Goal: Transaction & Acquisition: Purchase product/service

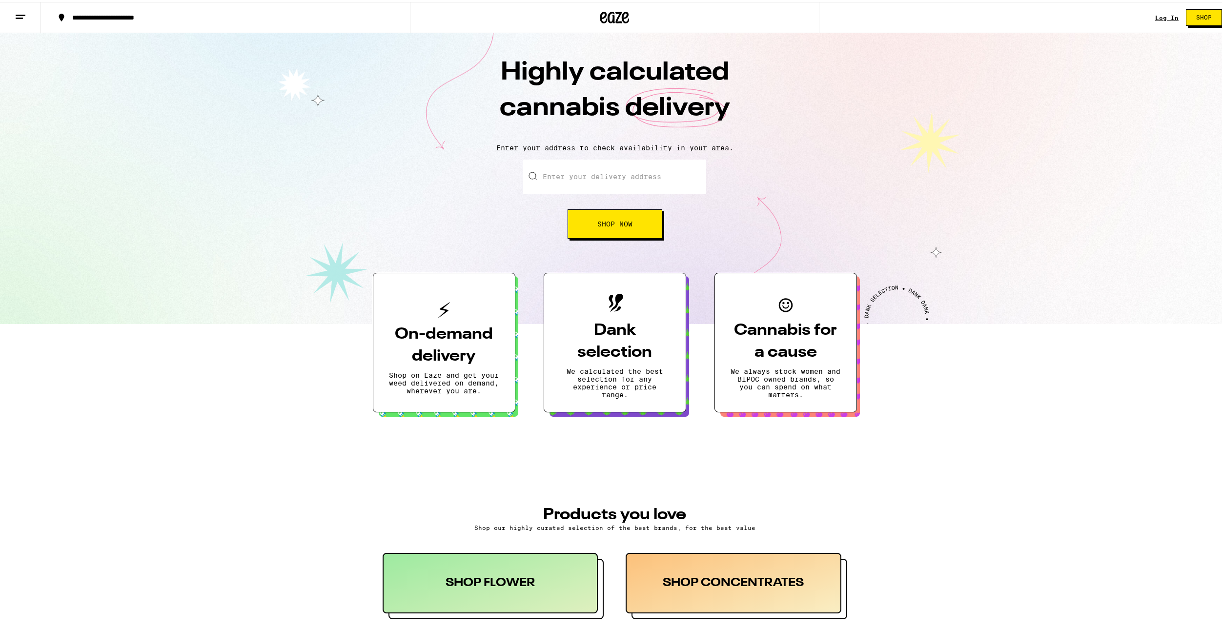
click at [1160, 13] on div "Log In" at bounding box center [1166, 16] width 23 height 6
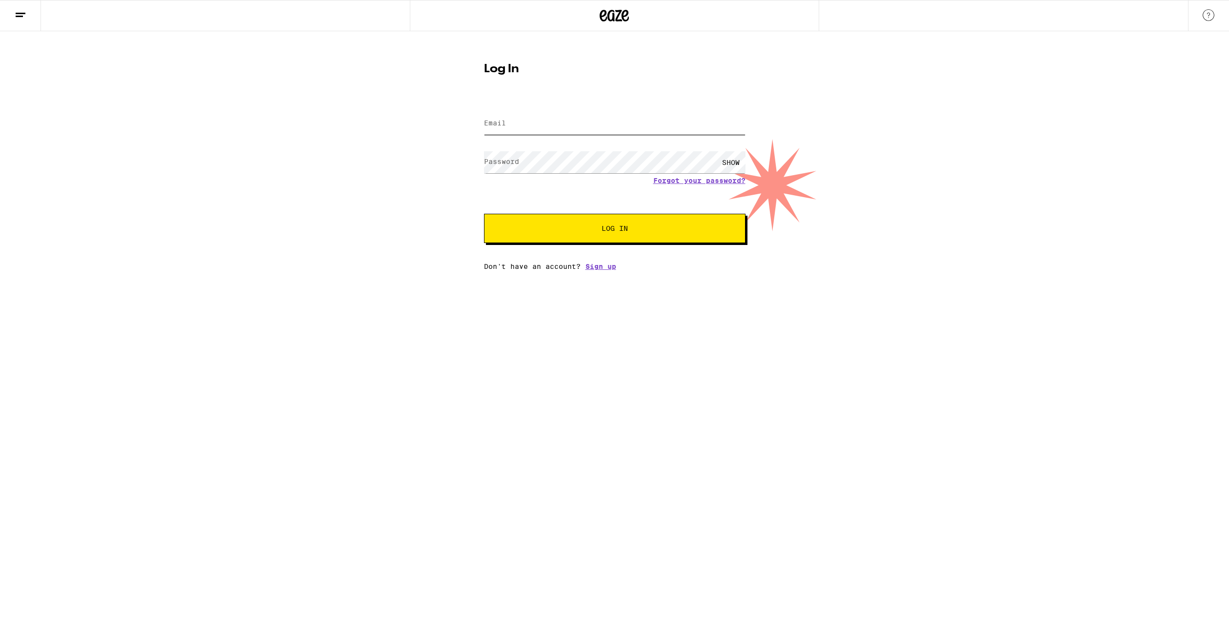
click at [521, 119] on input "Email" at bounding box center [615, 124] width 262 height 22
type input "[EMAIL_ADDRESS][DOMAIN_NAME]"
click at [639, 229] on span "Log In" at bounding box center [615, 228] width 183 height 7
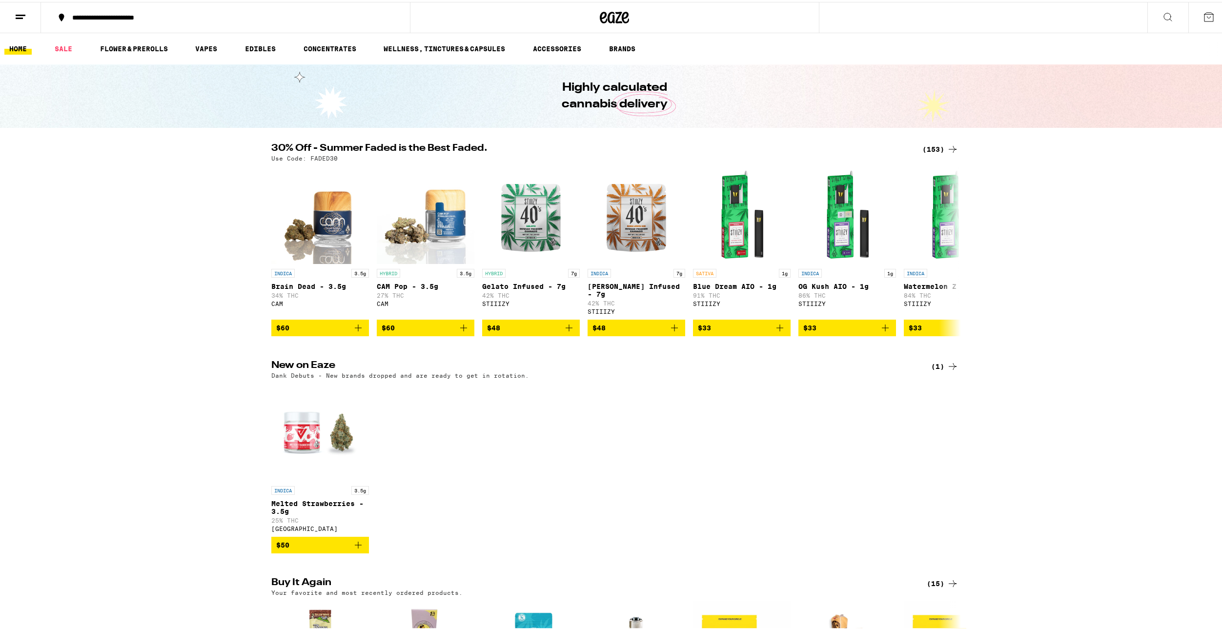
click at [163, 12] on button "**********" at bounding box center [225, 15] width 369 height 29
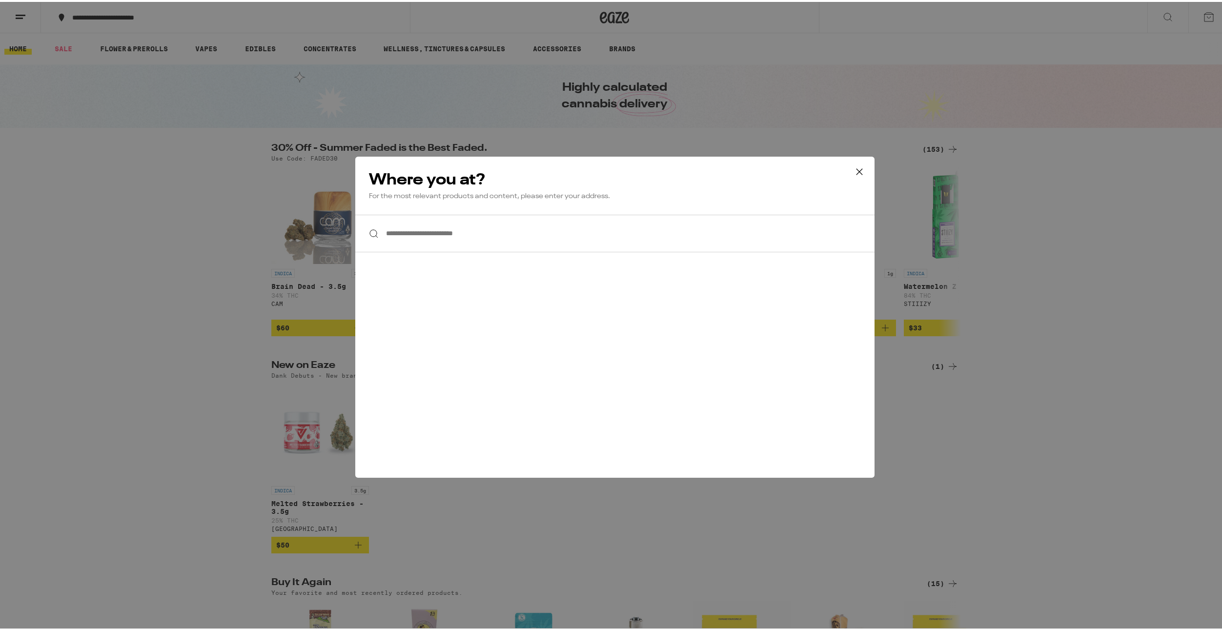
click at [472, 235] on input "**********" at bounding box center [614, 232] width 519 height 38
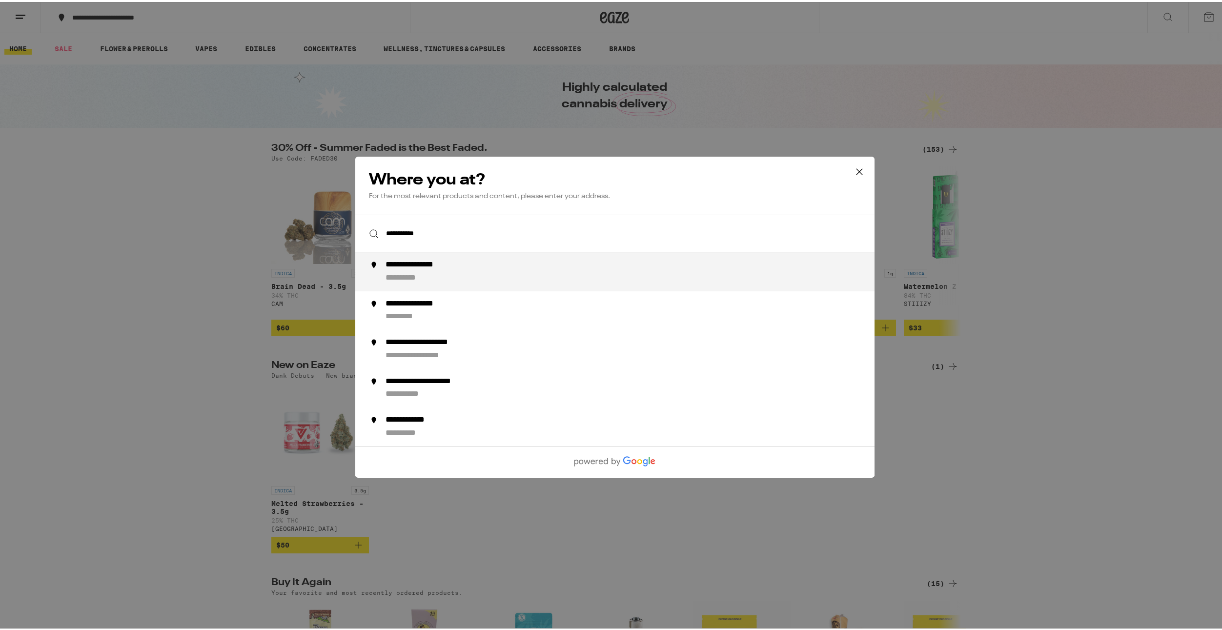
click at [464, 268] on div "**********" at bounding box center [634, 269] width 498 height 23
type input "**********"
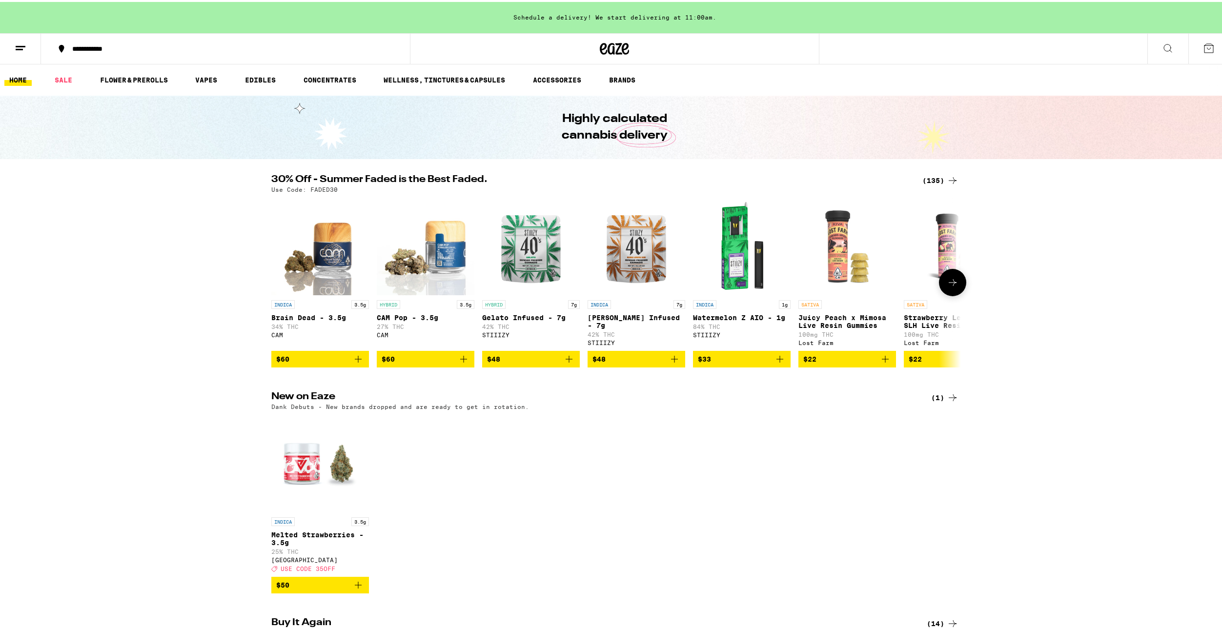
click at [947, 281] on icon at bounding box center [953, 281] width 12 height 12
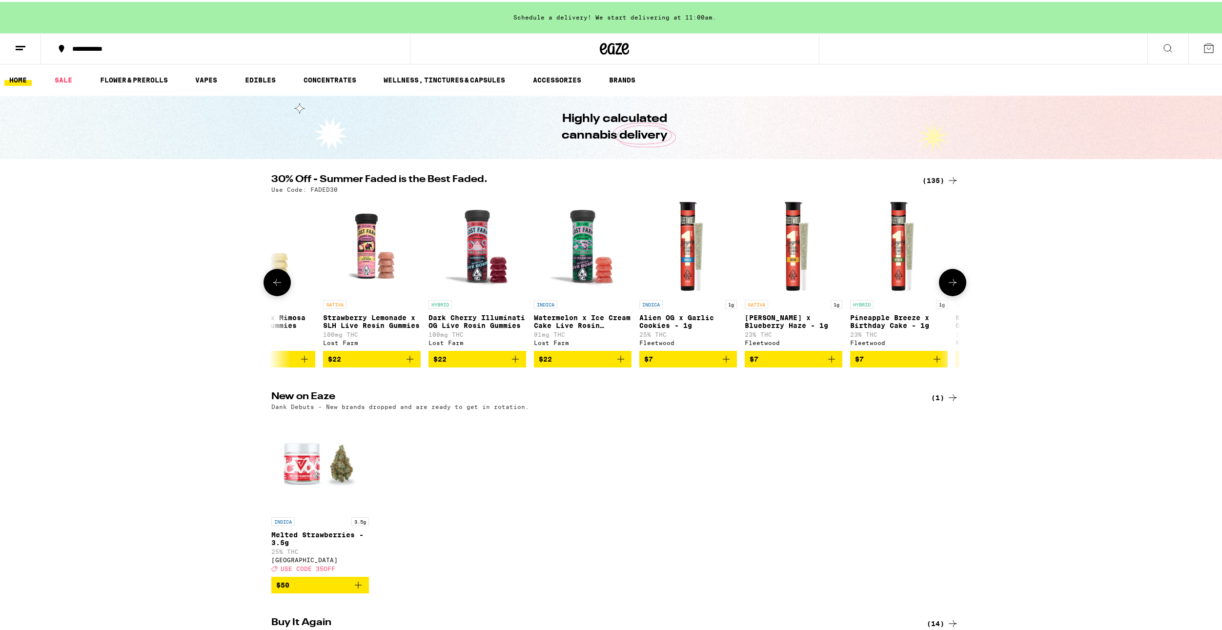
click at [947, 281] on icon at bounding box center [953, 281] width 12 height 12
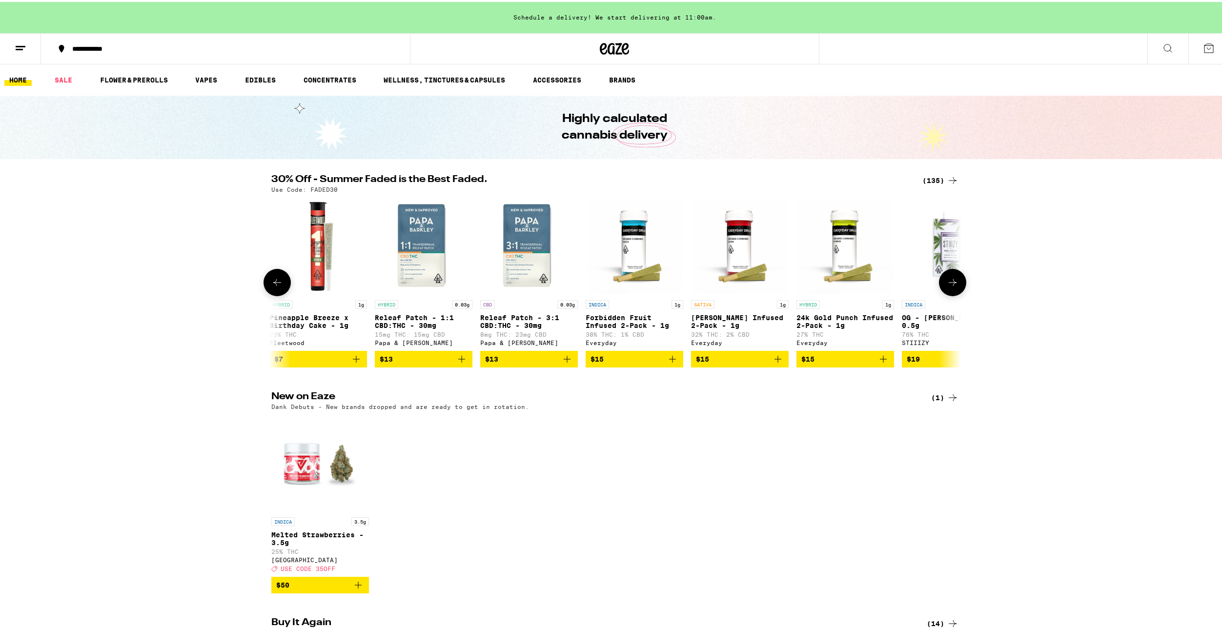
click at [947, 281] on icon at bounding box center [953, 281] width 12 height 12
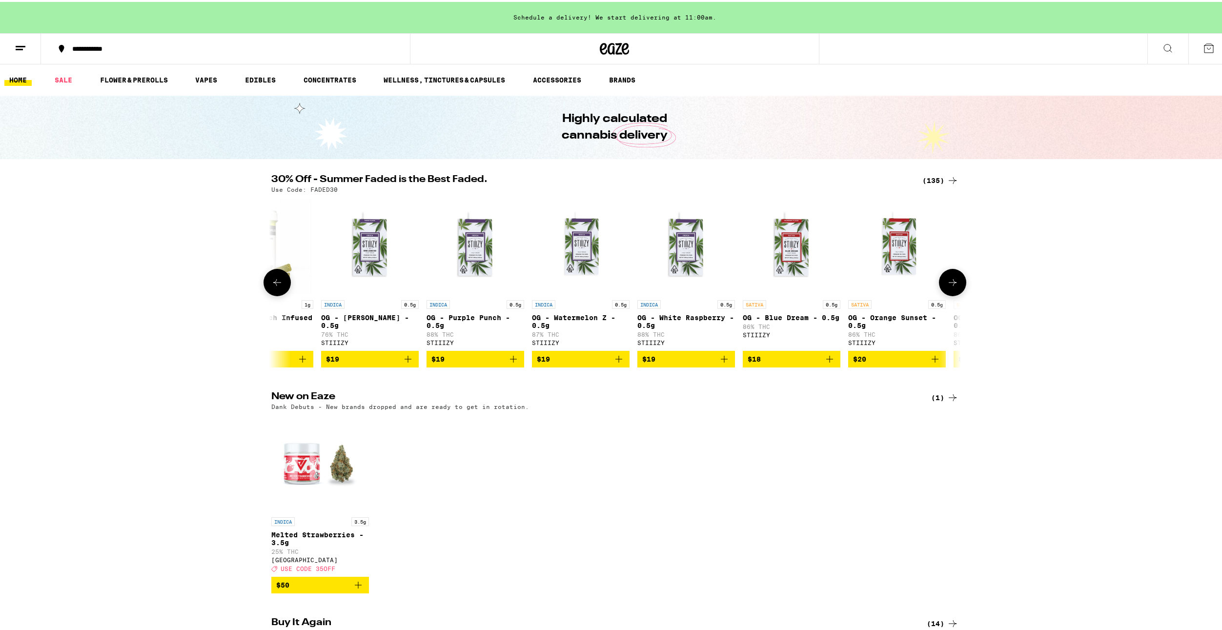
click at [947, 281] on icon at bounding box center [953, 281] width 12 height 12
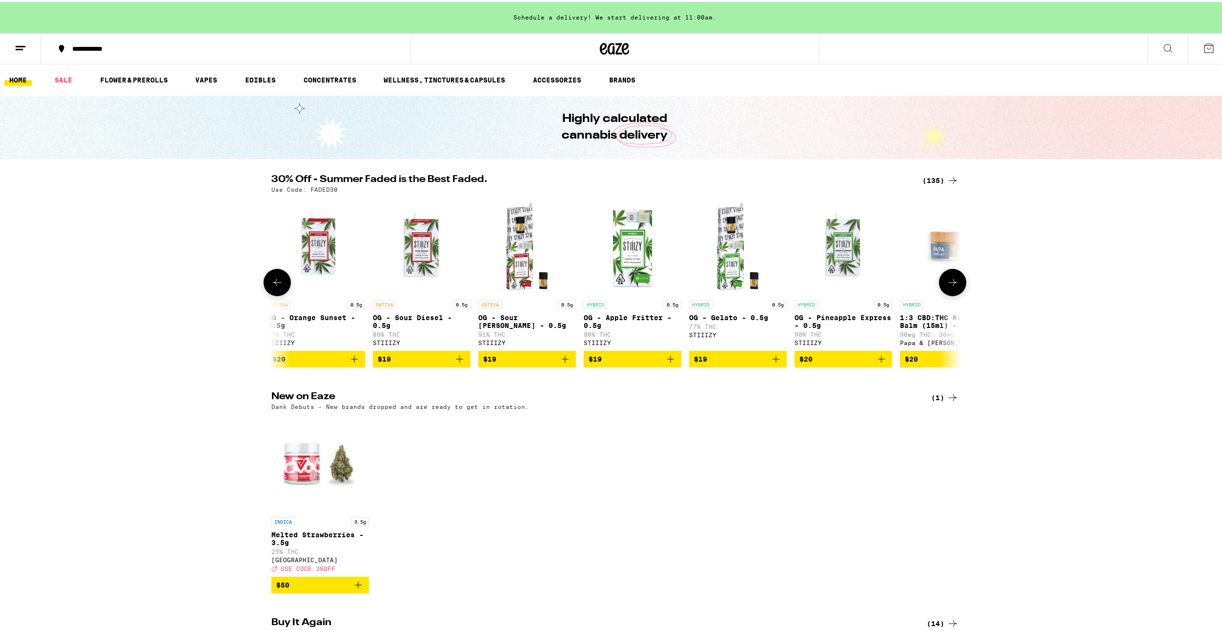
click at [947, 281] on icon at bounding box center [953, 281] width 12 height 12
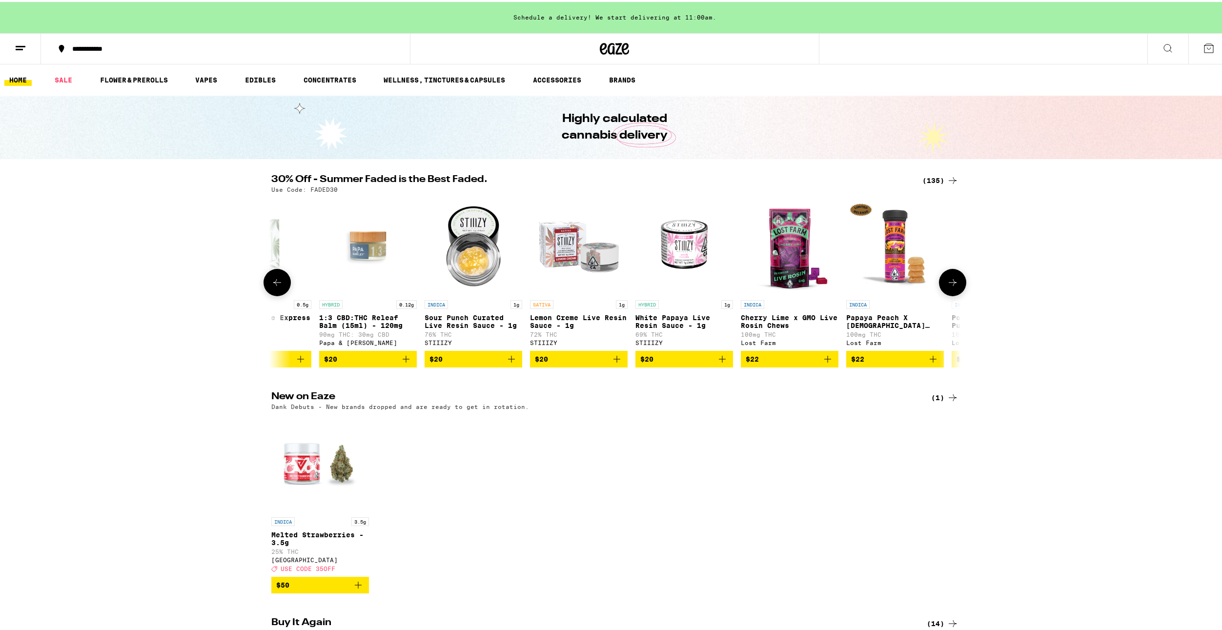
click at [947, 281] on icon at bounding box center [953, 281] width 12 height 12
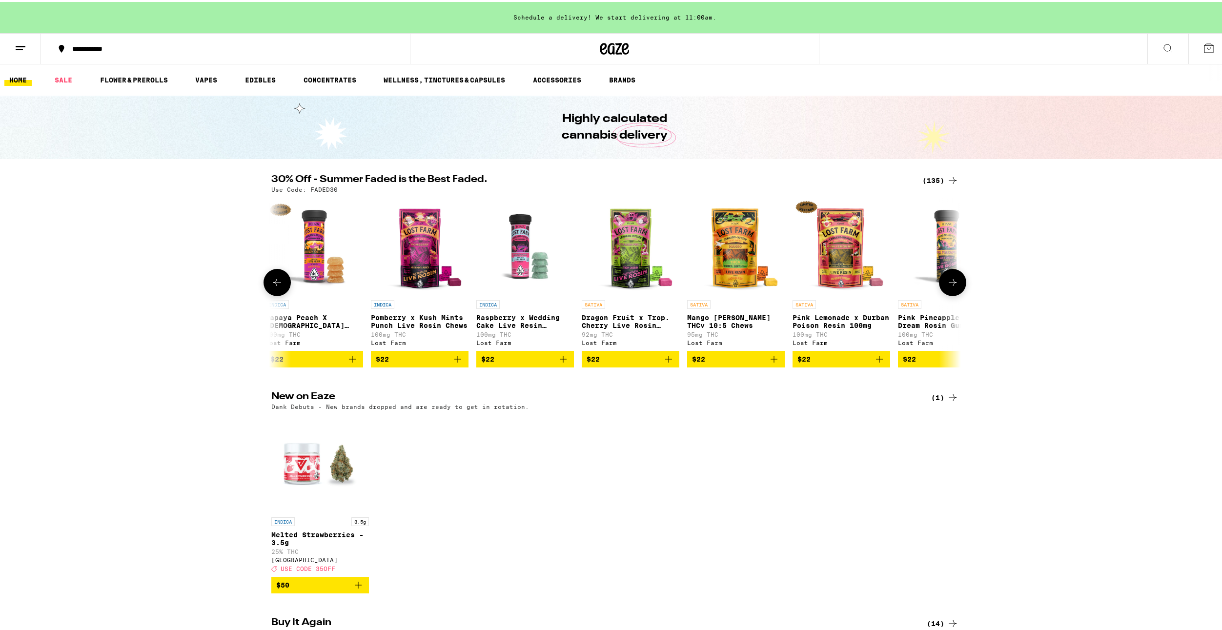
click at [947, 281] on icon at bounding box center [953, 281] width 12 height 12
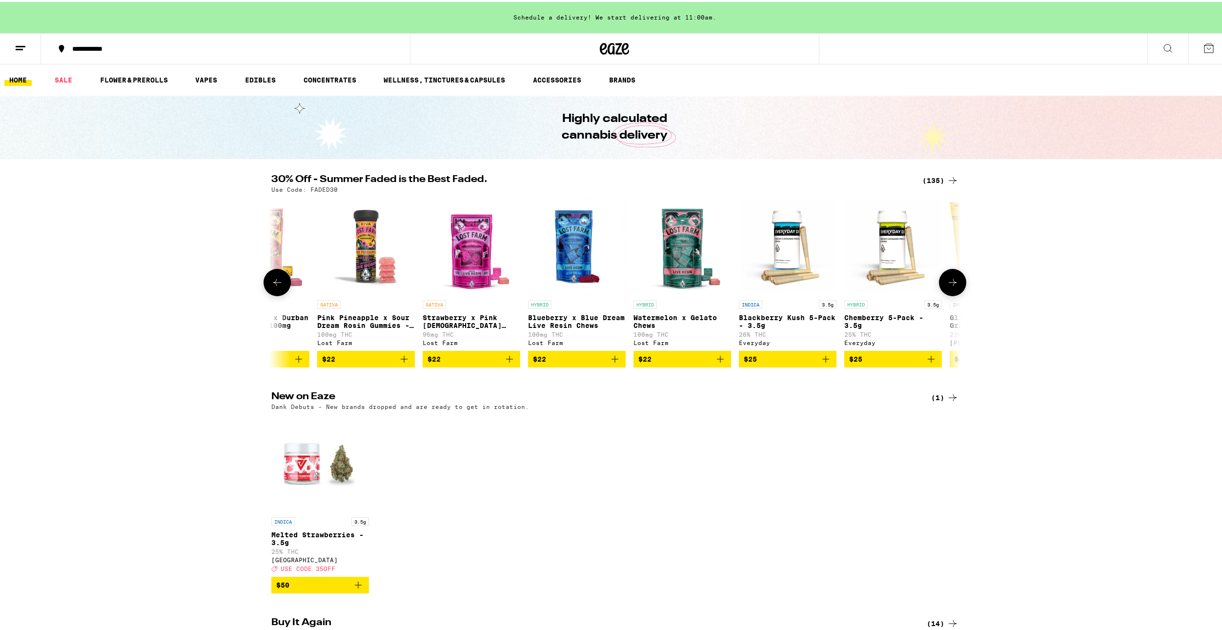
click at [947, 281] on icon at bounding box center [953, 281] width 12 height 12
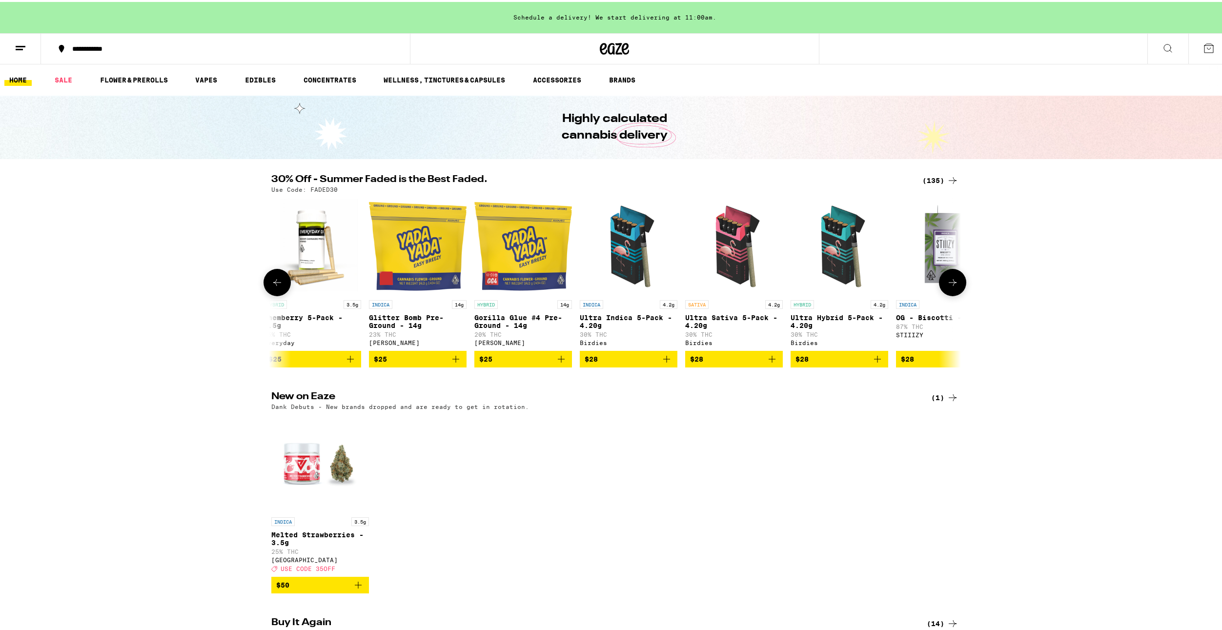
click at [947, 281] on icon at bounding box center [953, 281] width 12 height 12
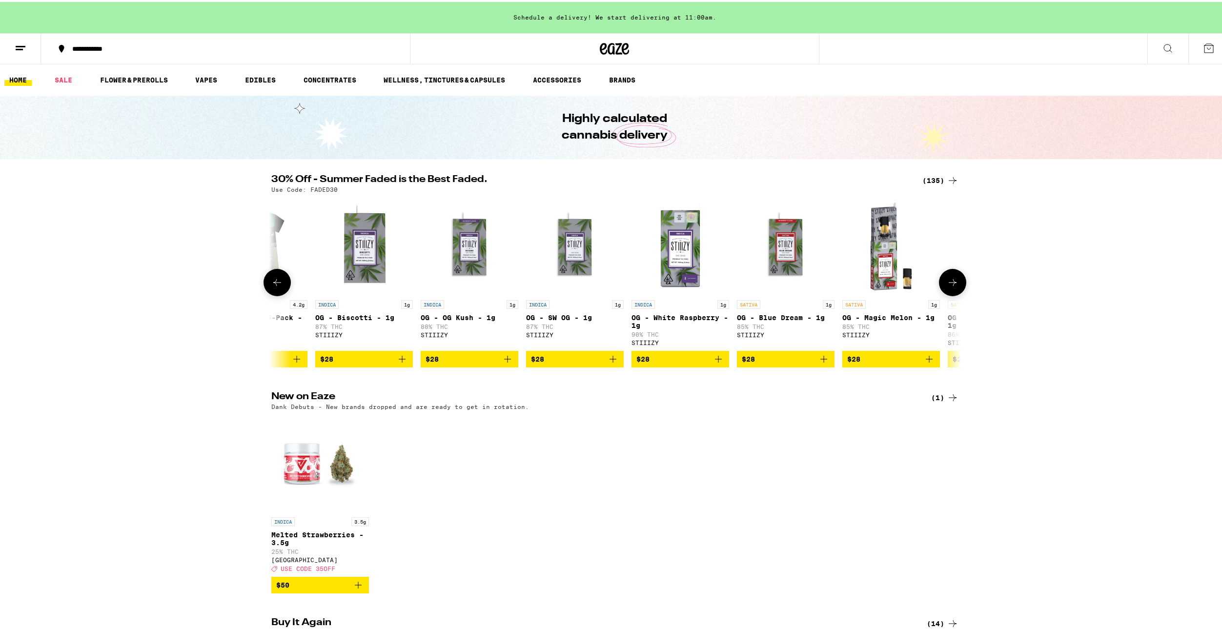
click at [947, 281] on icon at bounding box center [953, 281] width 12 height 12
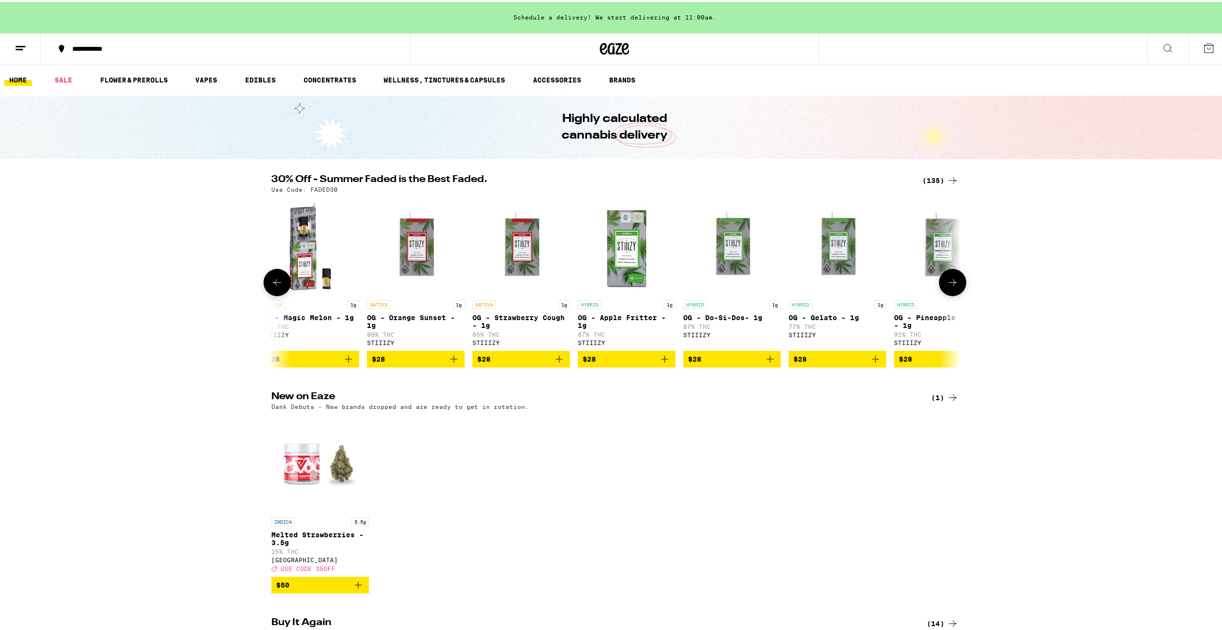
click at [947, 281] on icon at bounding box center [953, 281] width 12 height 12
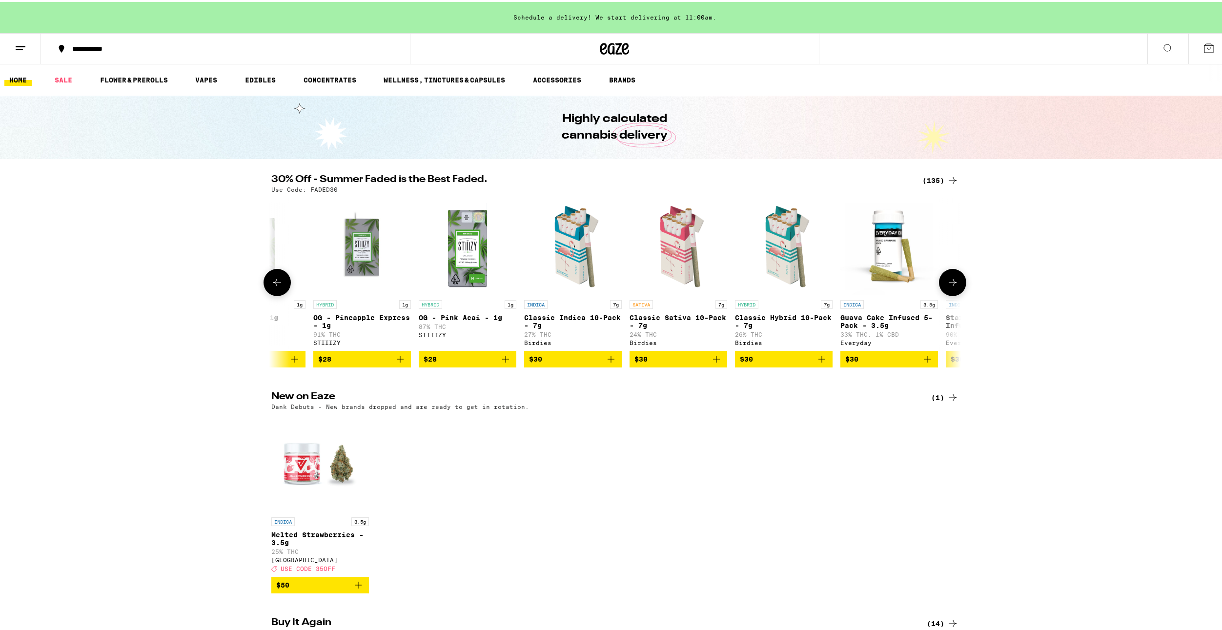
click at [947, 281] on icon at bounding box center [953, 281] width 12 height 12
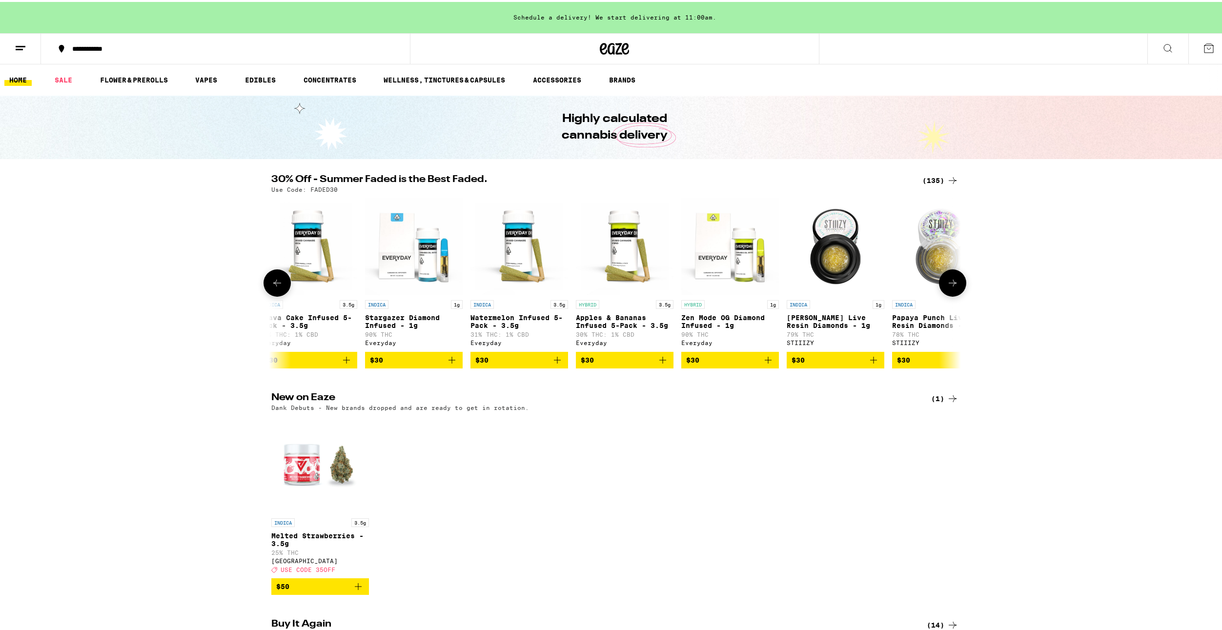
click at [947, 281] on icon at bounding box center [953, 281] width 12 height 12
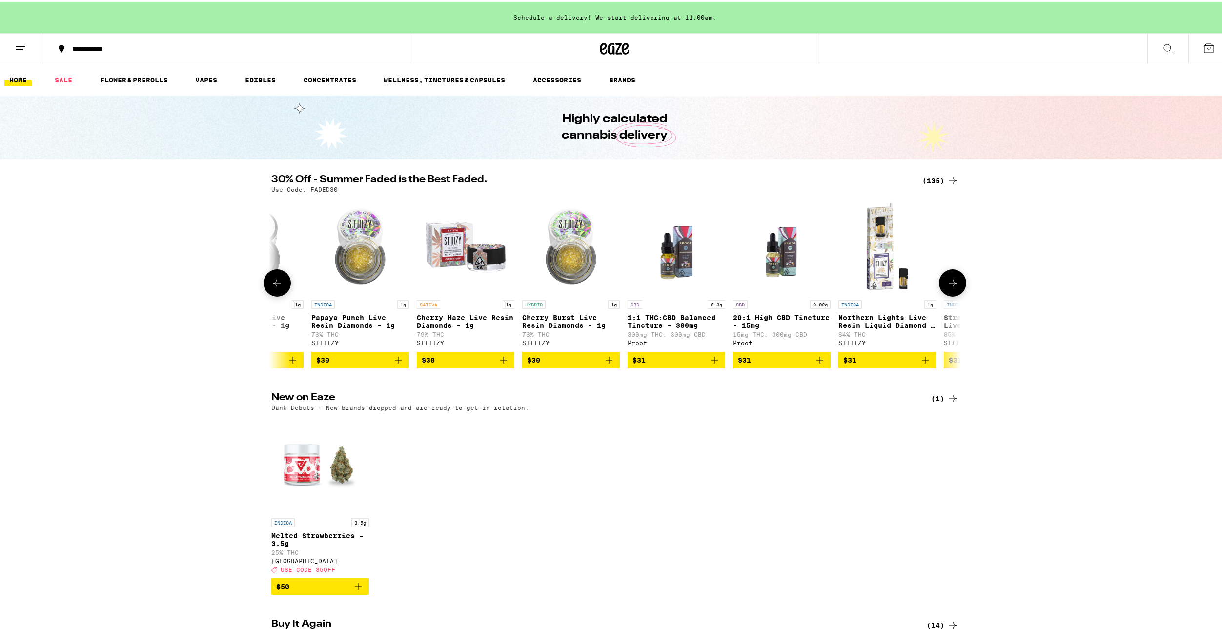
click at [947, 281] on icon at bounding box center [953, 281] width 12 height 12
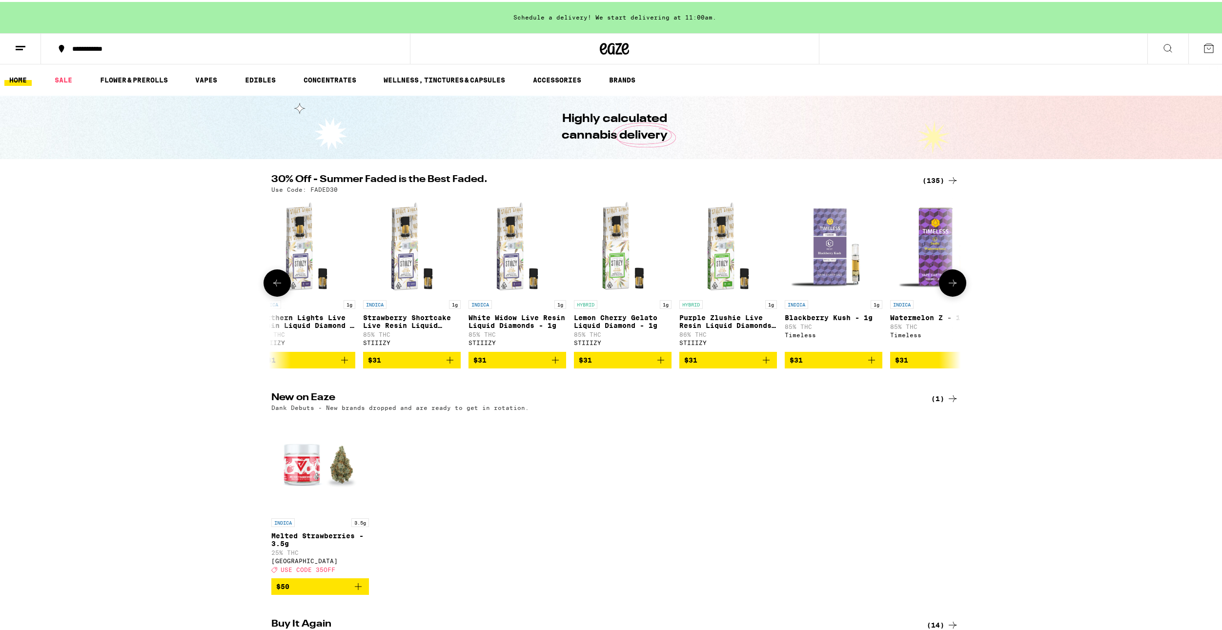
click at [947, 281] on icon at bounding box center [953, 281] width 12 height 12
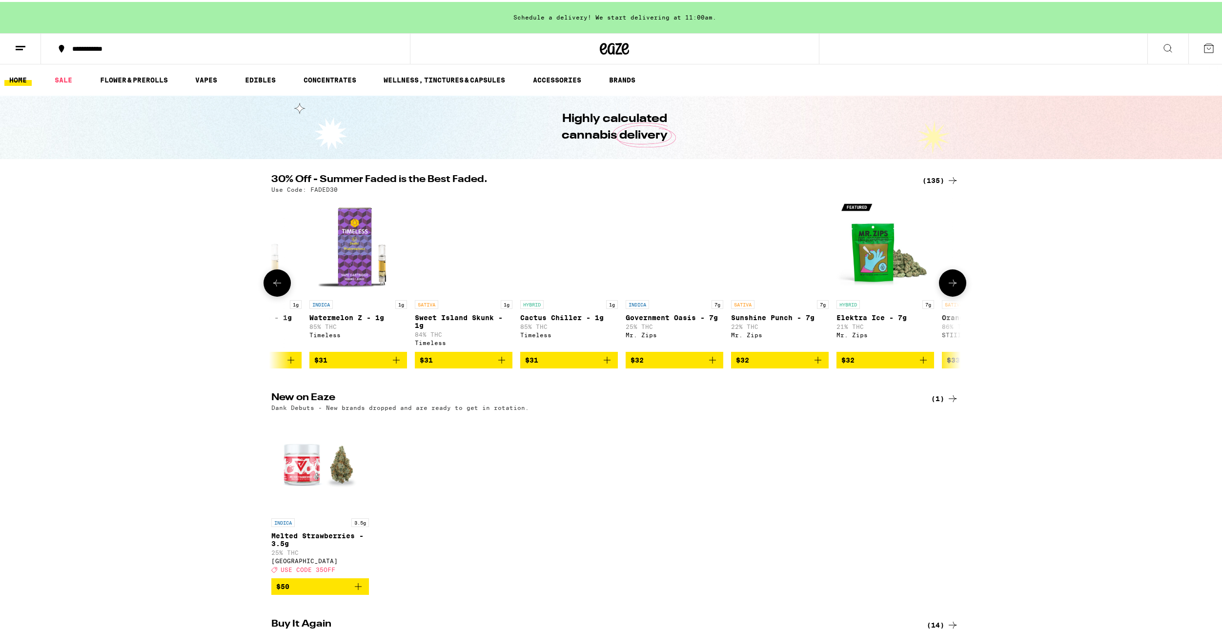
click at [947, 281] on icon at bounding box center [953, 281] width 12 height 12
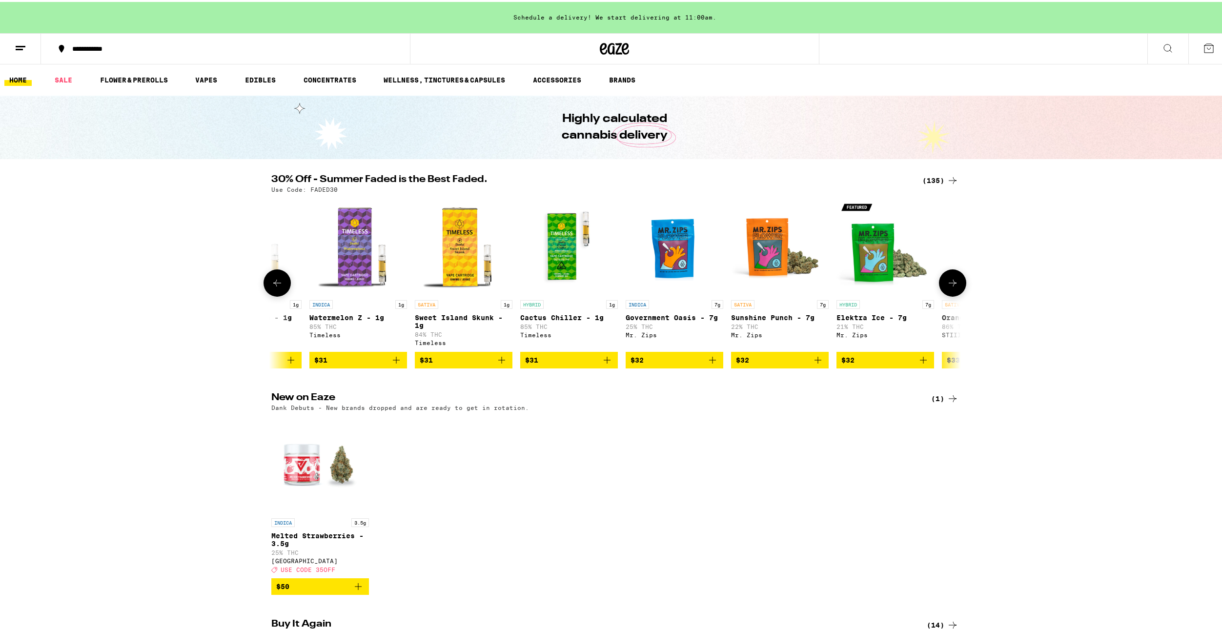
scroll to position [0, 9292]
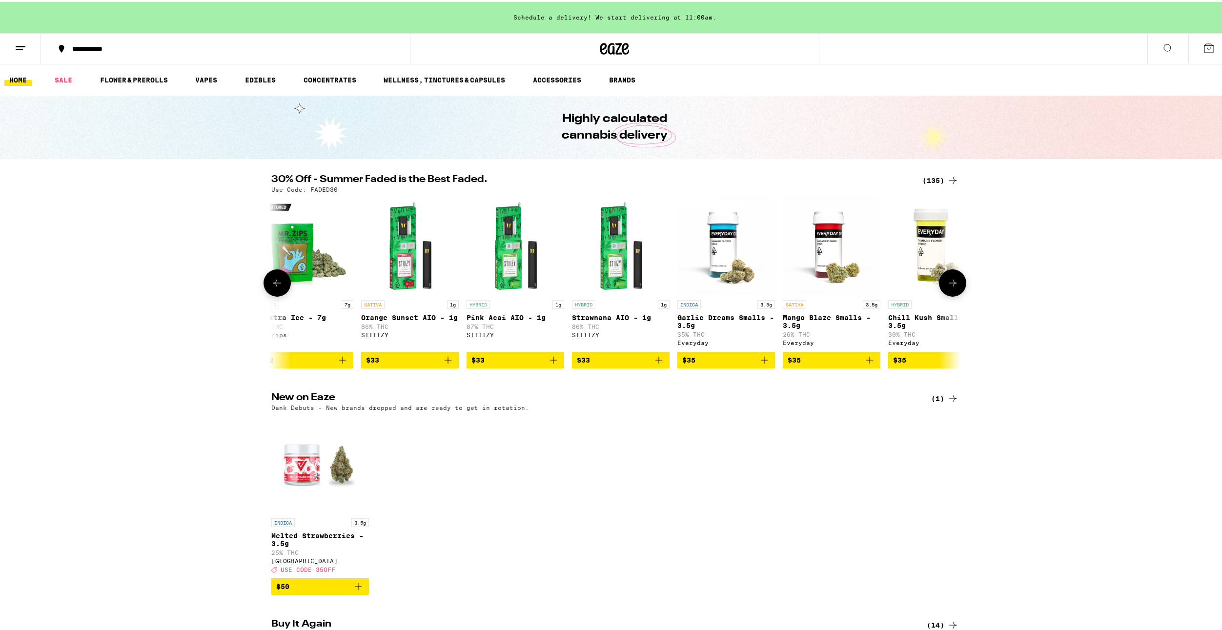
click at [947, 281] on icon at bounding box center [953, 281] width 12 height 12
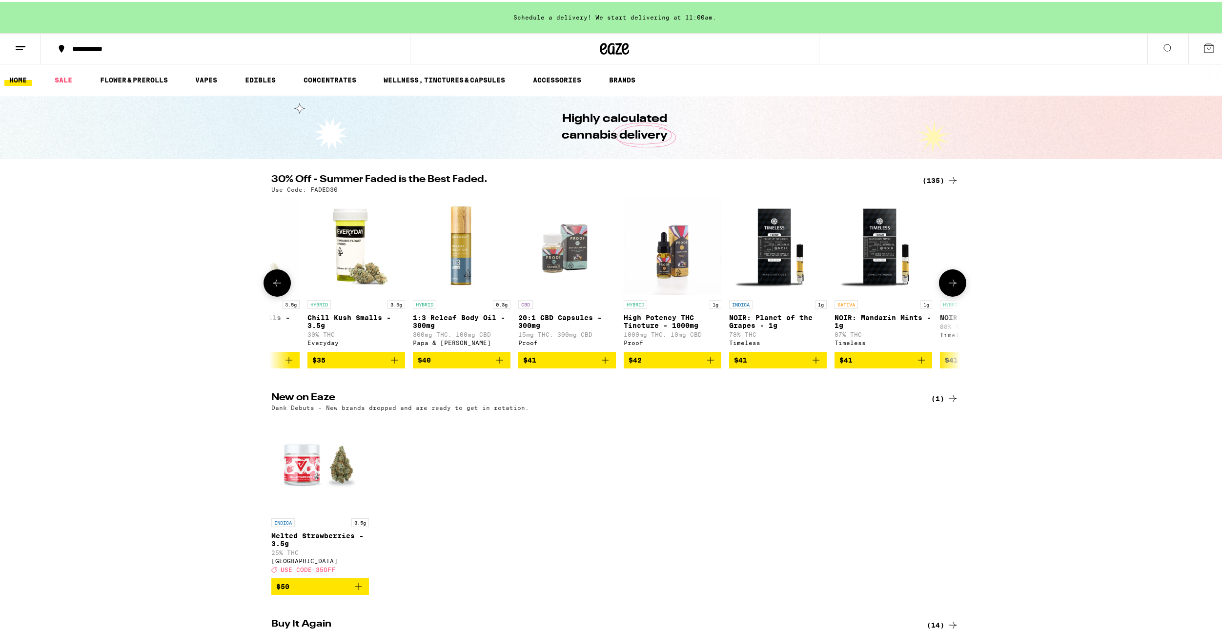
click at [947, 281] on icon at bounding box center [953, 281] width 12 height 12
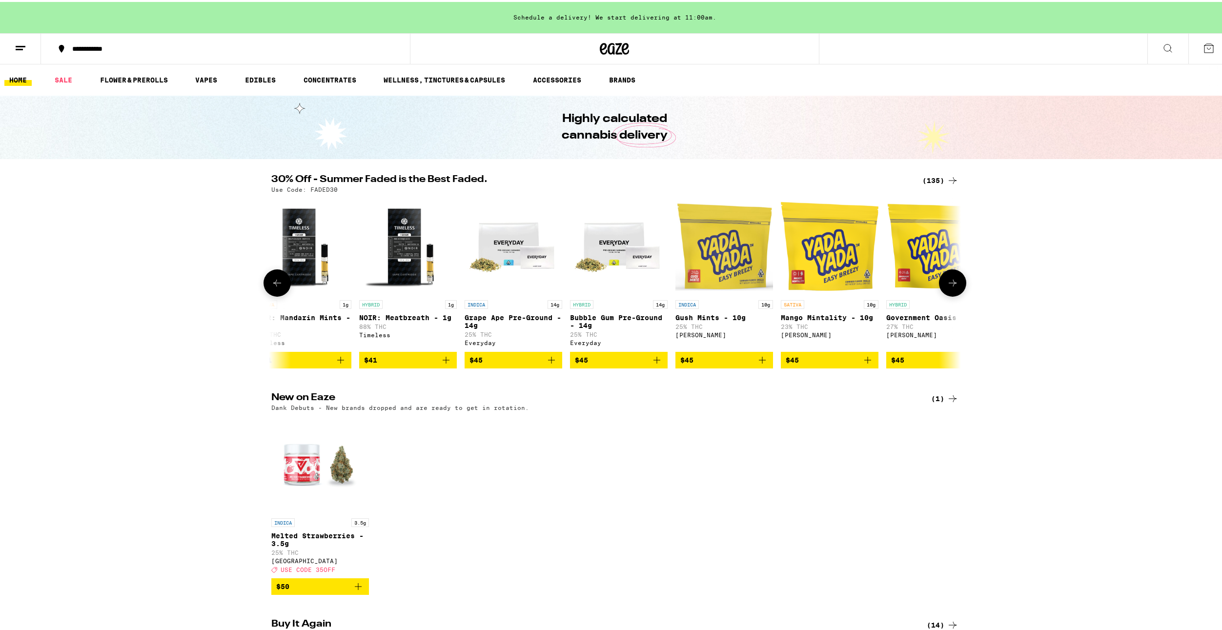
click at [956, 290] on button at bounding box center [952, 280] width 27 height 27
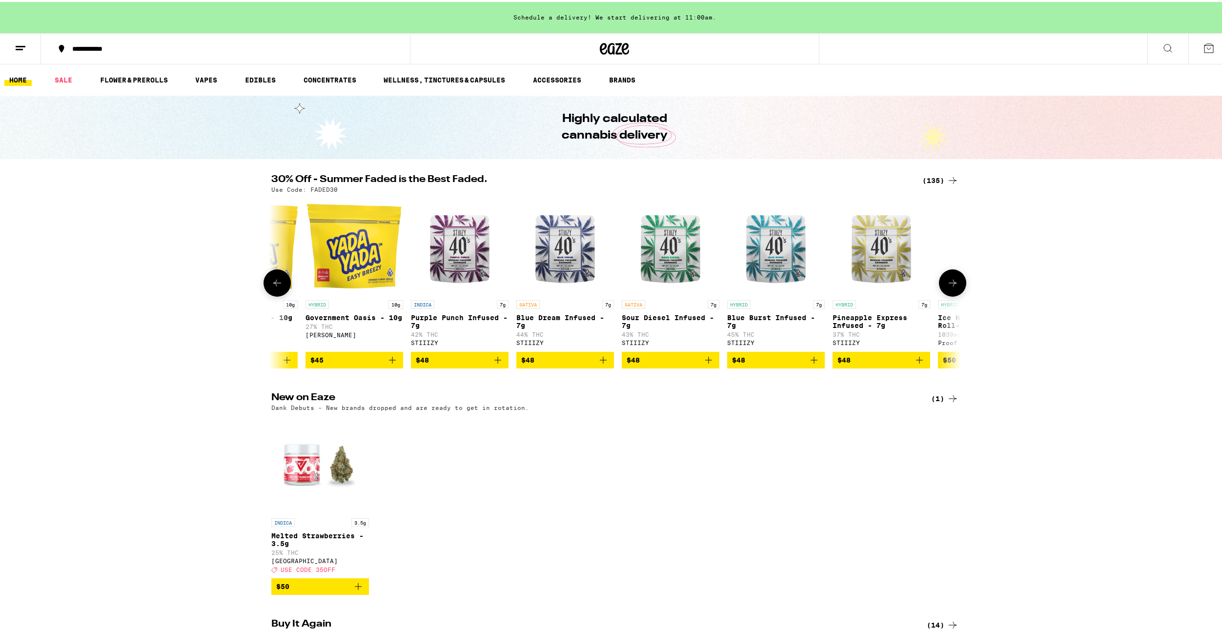
click at [956, 290] on button at bounding box center [952, 280] width 27 height 27
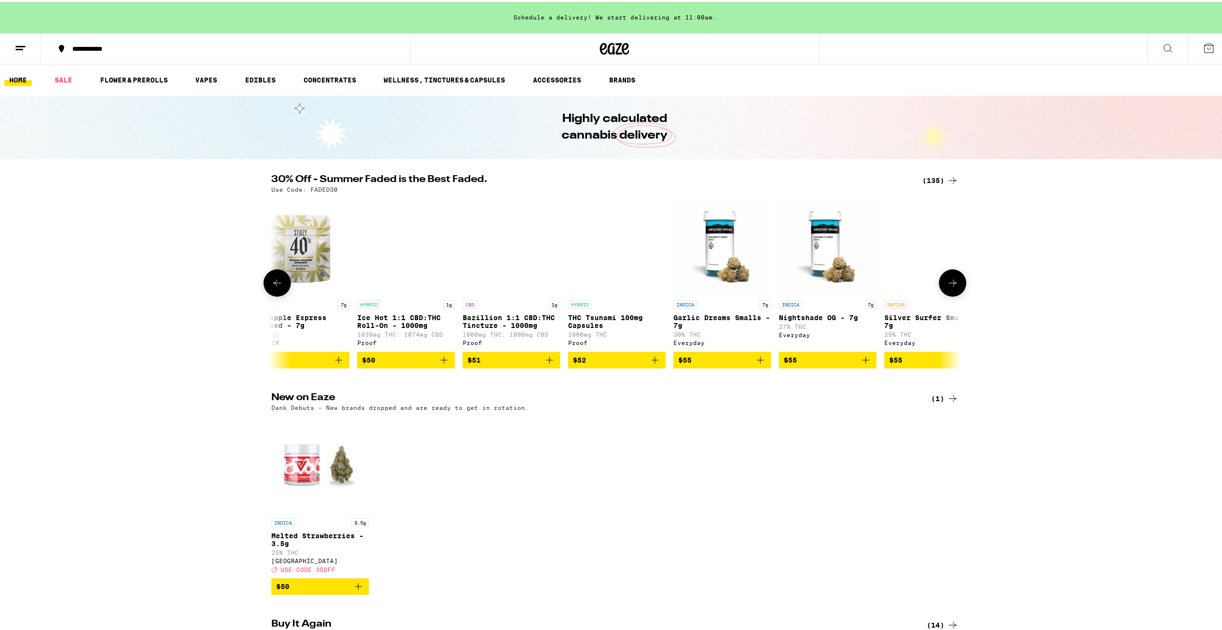
click at [956, 290] on button at bounding box center [952, 280] width 27 height 27
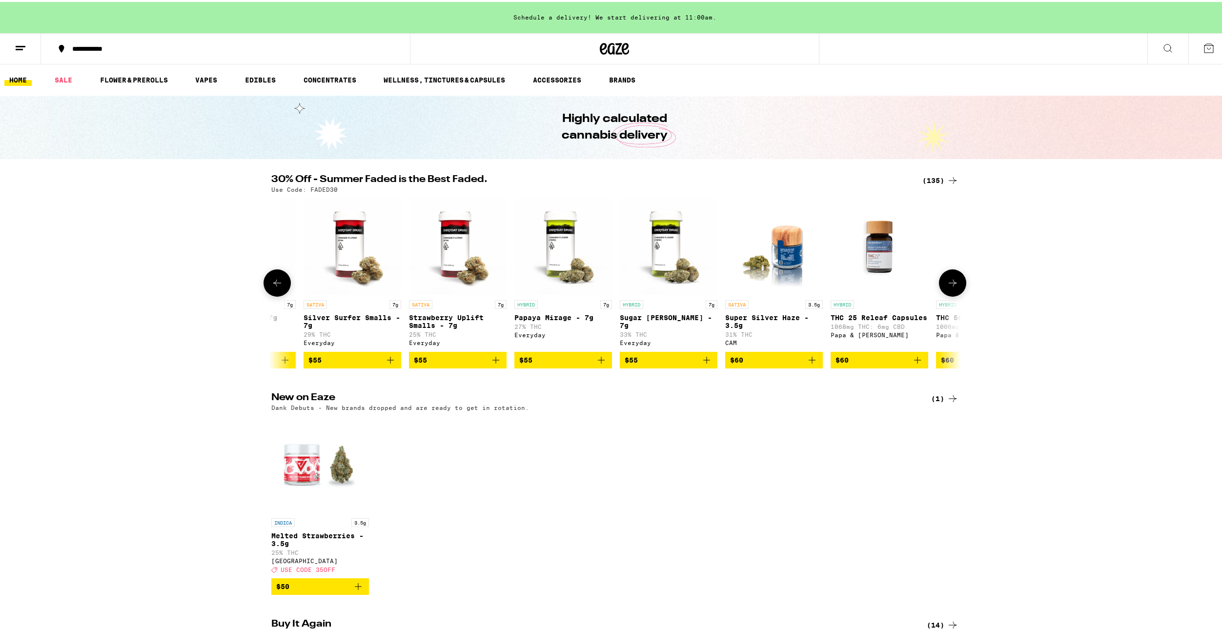
click at [956, 290] on button at bounding box center [952, 280] width 27 height 27
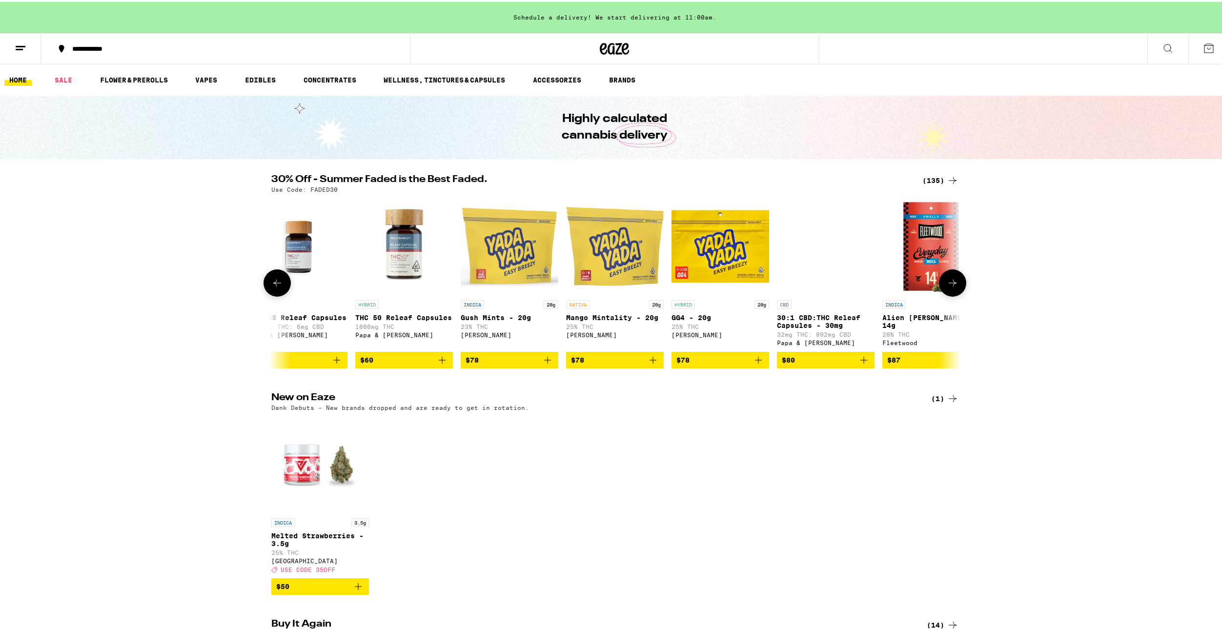
click at [956, 290] on button at bounding box center [952, 280] width 27 height 27
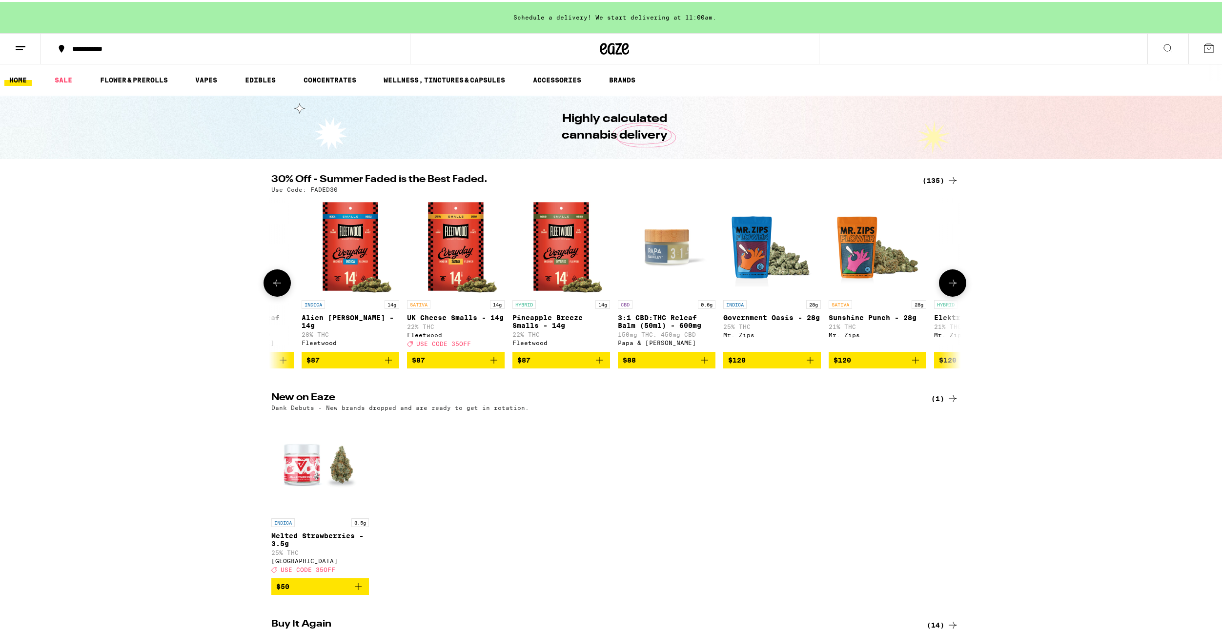
click at [956, 290] on button at bounding box center [952, 280] width 27 height 27
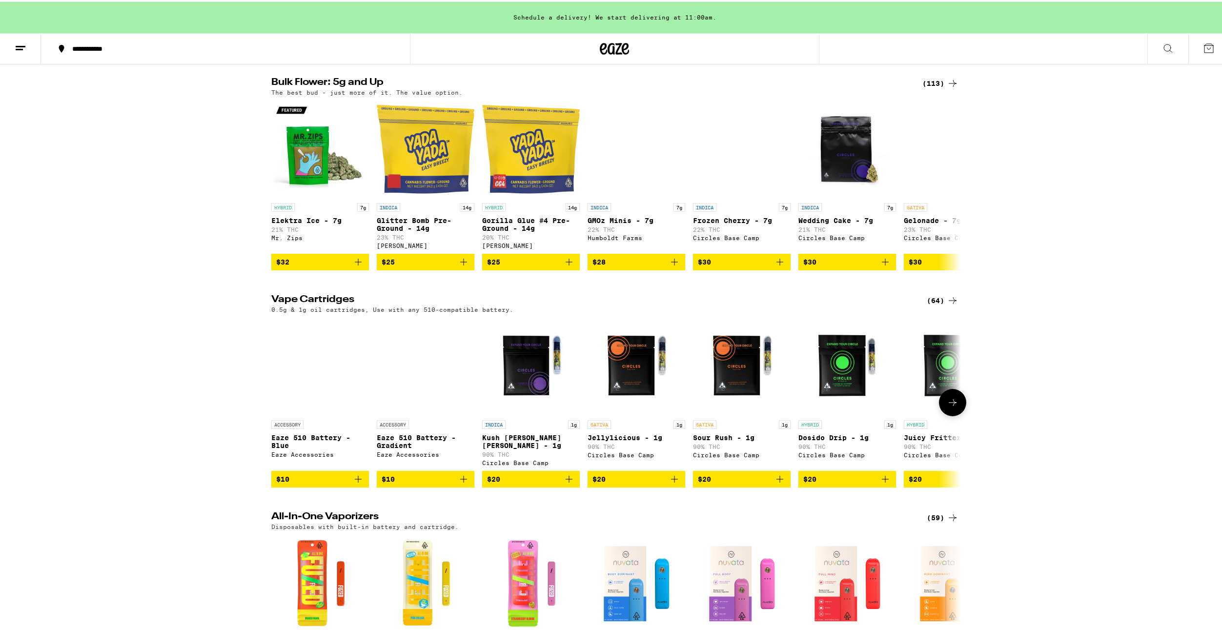
scroll to position [1025, 0]
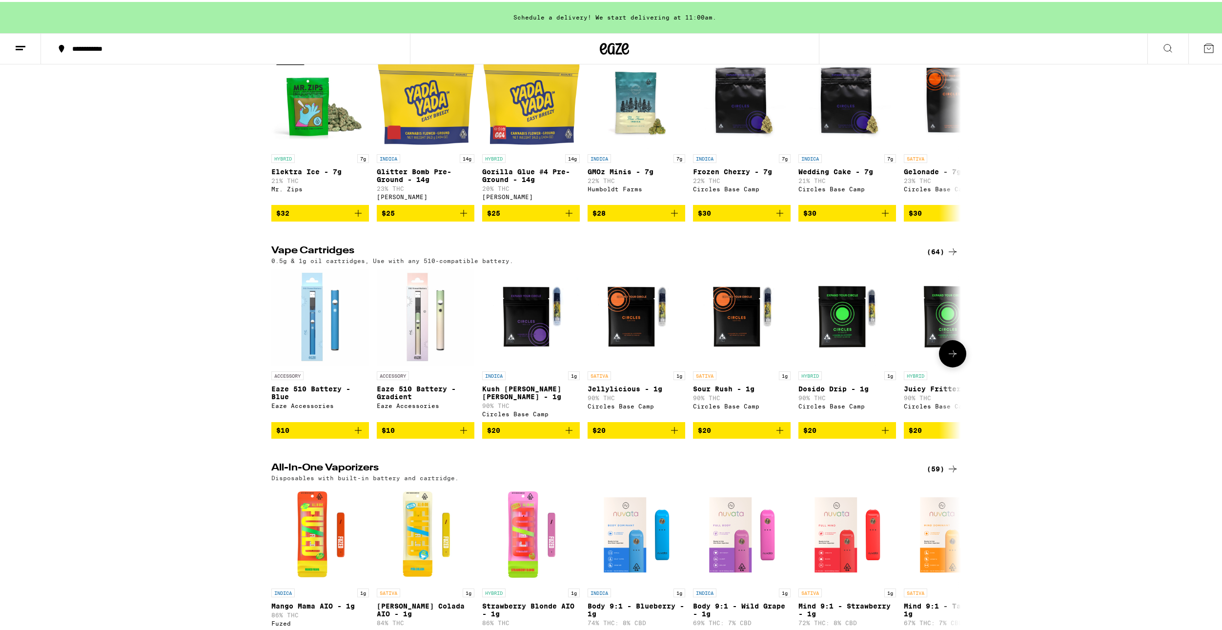
click at [776, 432] on icon "Add to bag" at bounding box center [779, 428] width 7 height 7
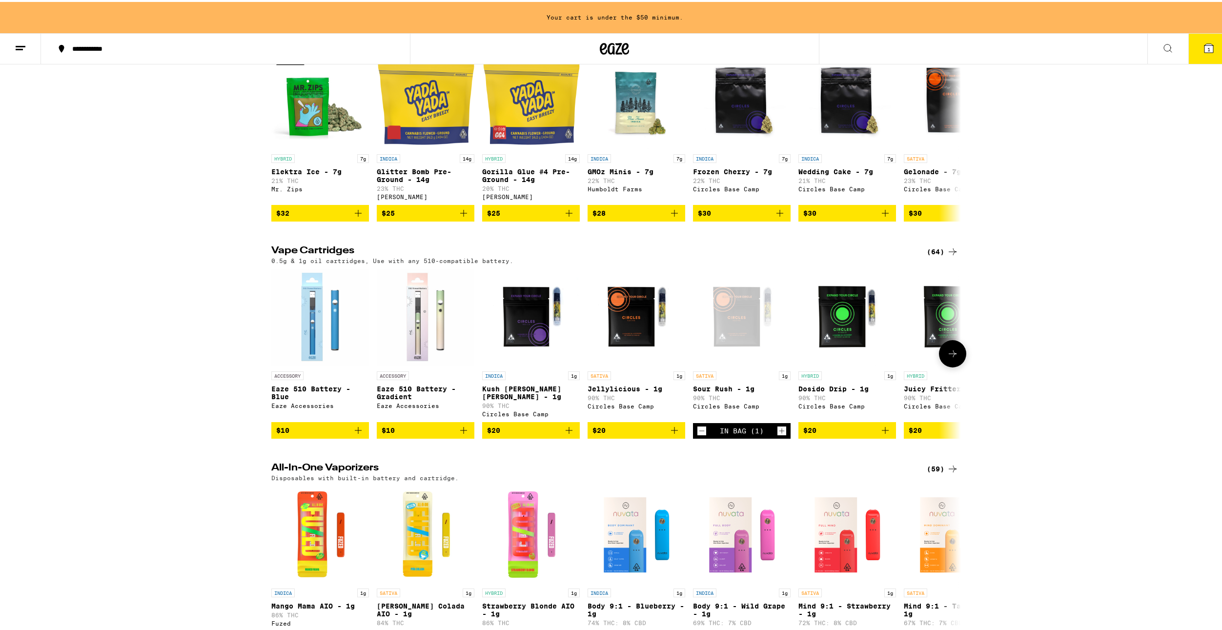
click at [954, 358] on icon at bounding box center [953, 352] width 12 height 12
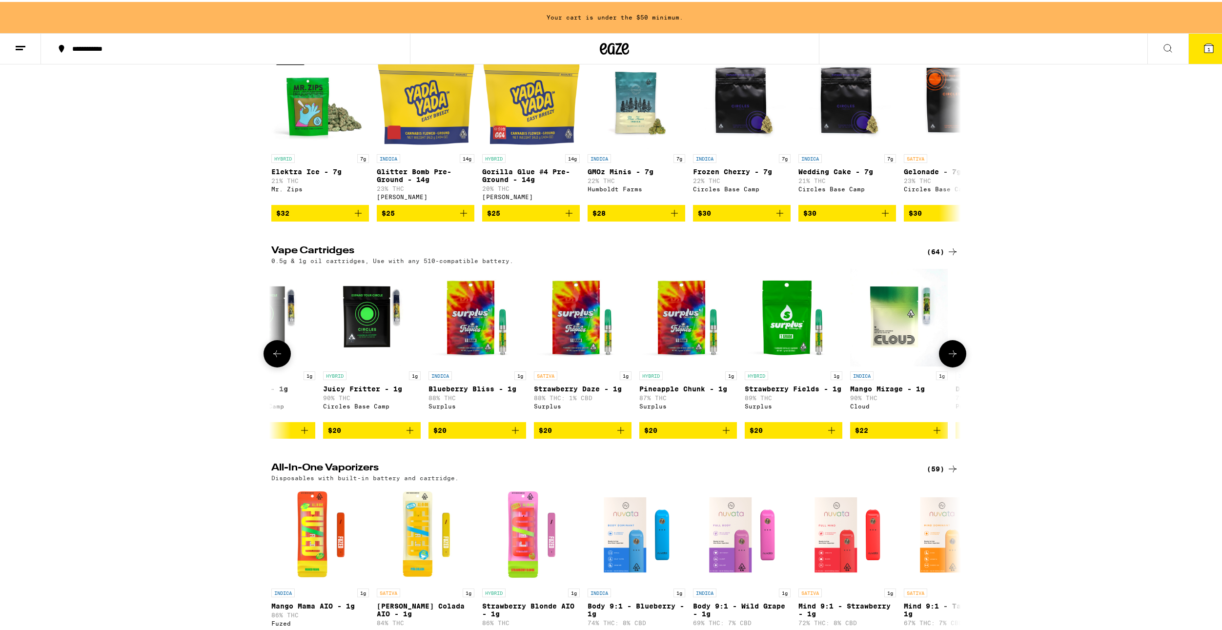
click at [407, 432] on icon "Add to bag" at bounding box center [410, 428] width 7 height 7
click at [945, 366] on button at bounding box center [952, 351] width 27 height 27
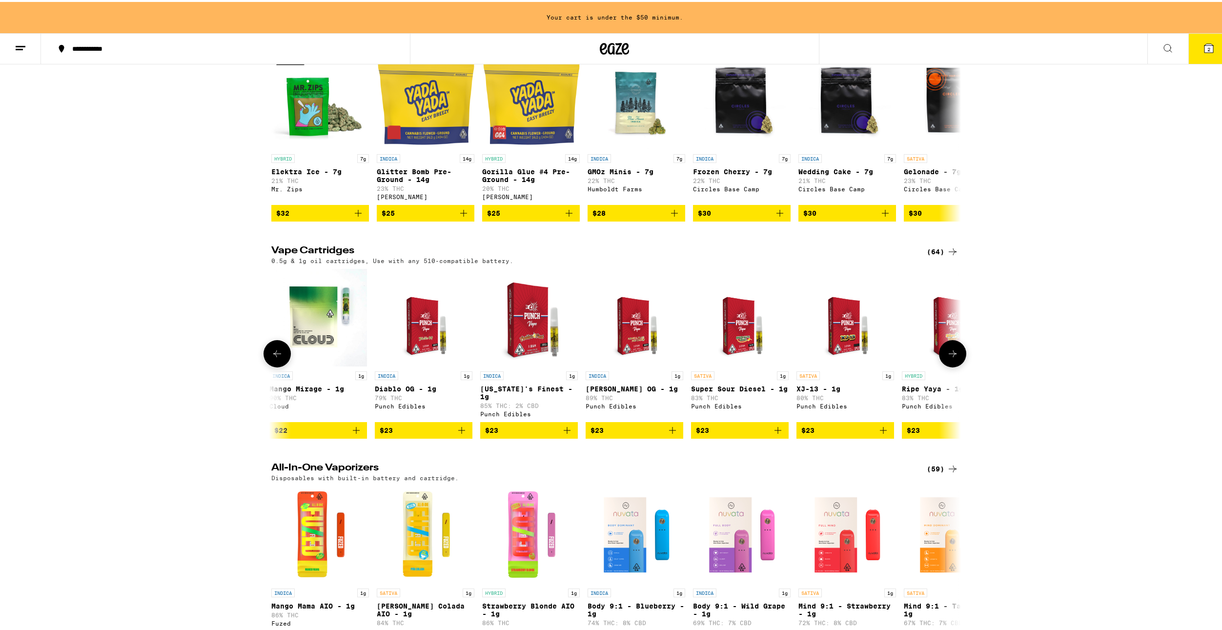
click at [775, 432] on icon "Add to bag" at bounding box center [778, 428] width 7 height 7
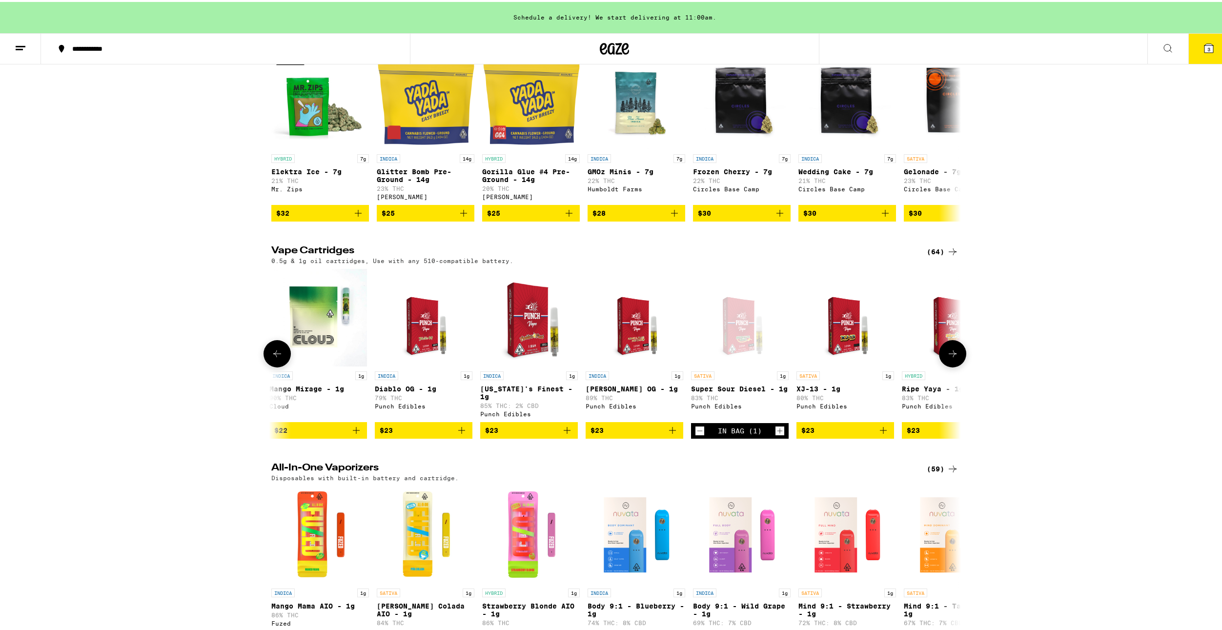
scroll to position [732, 0]
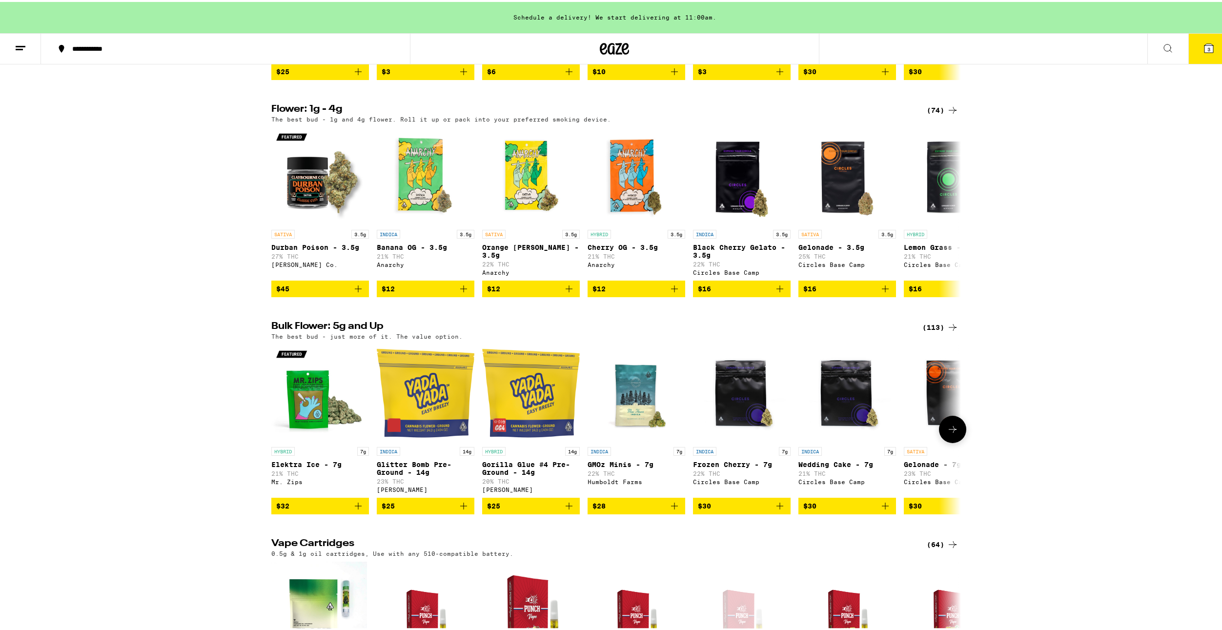
click at [568, 510] on icon "Add to bag" at bounding box center [569, 504] width 12 height 12
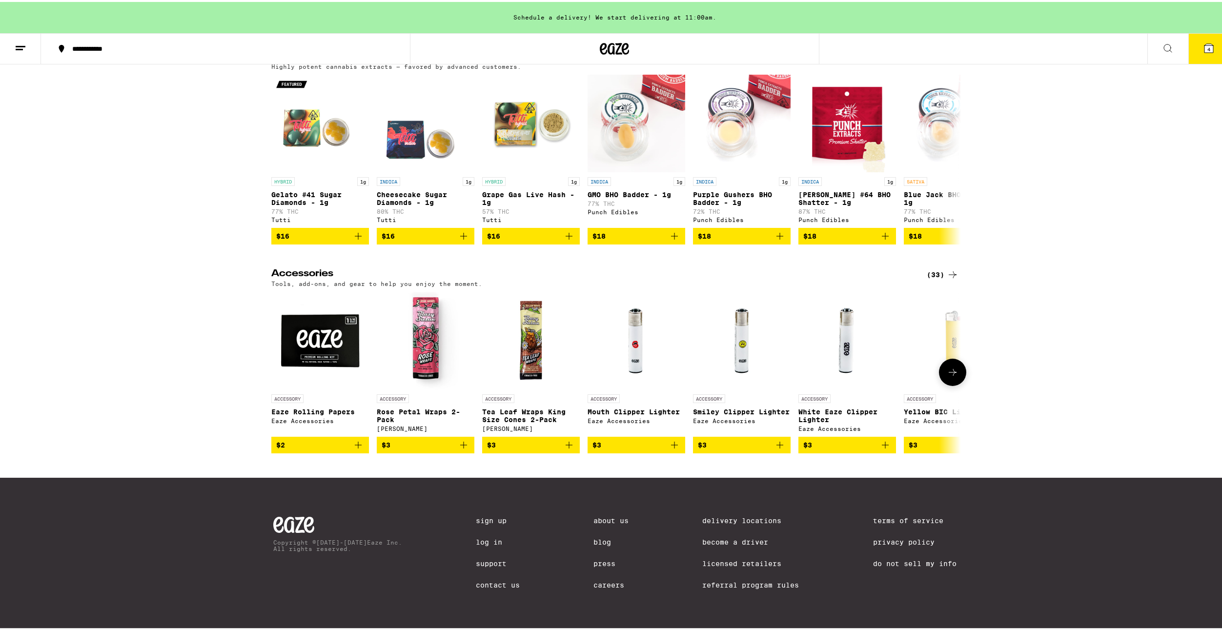
scroll to position [3735, 0]
click at [959, 362] on button at bounding box center [952, 370] width 27 height 27
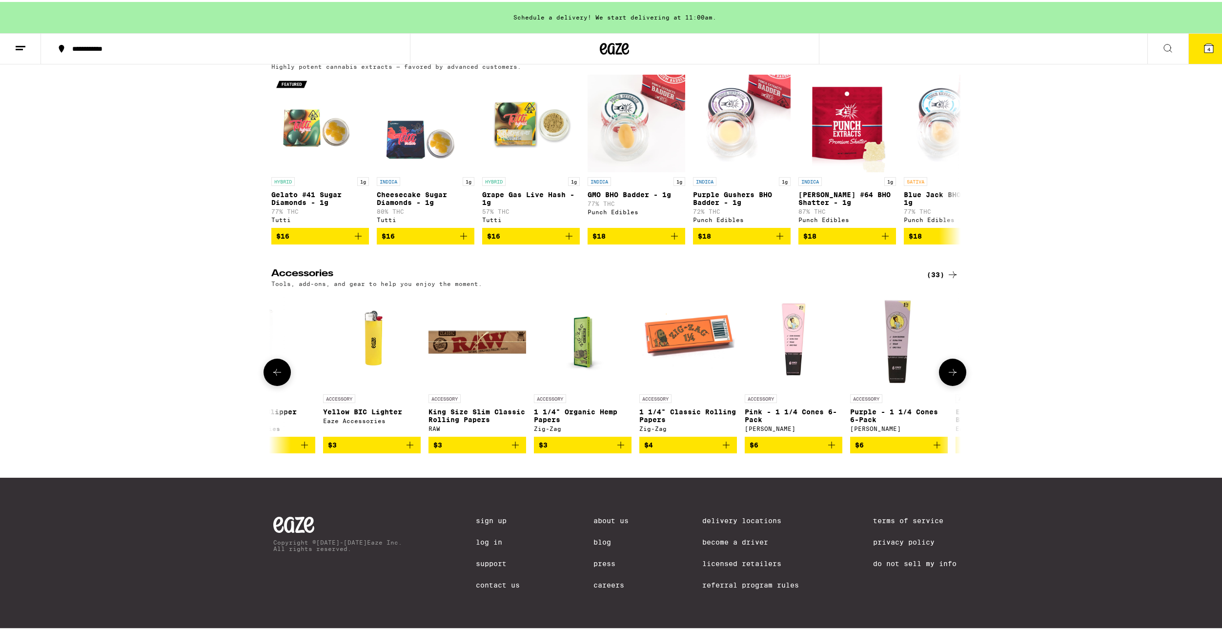
click at [959, 362] on button at bounding box center [952, 370] width 27 height 27
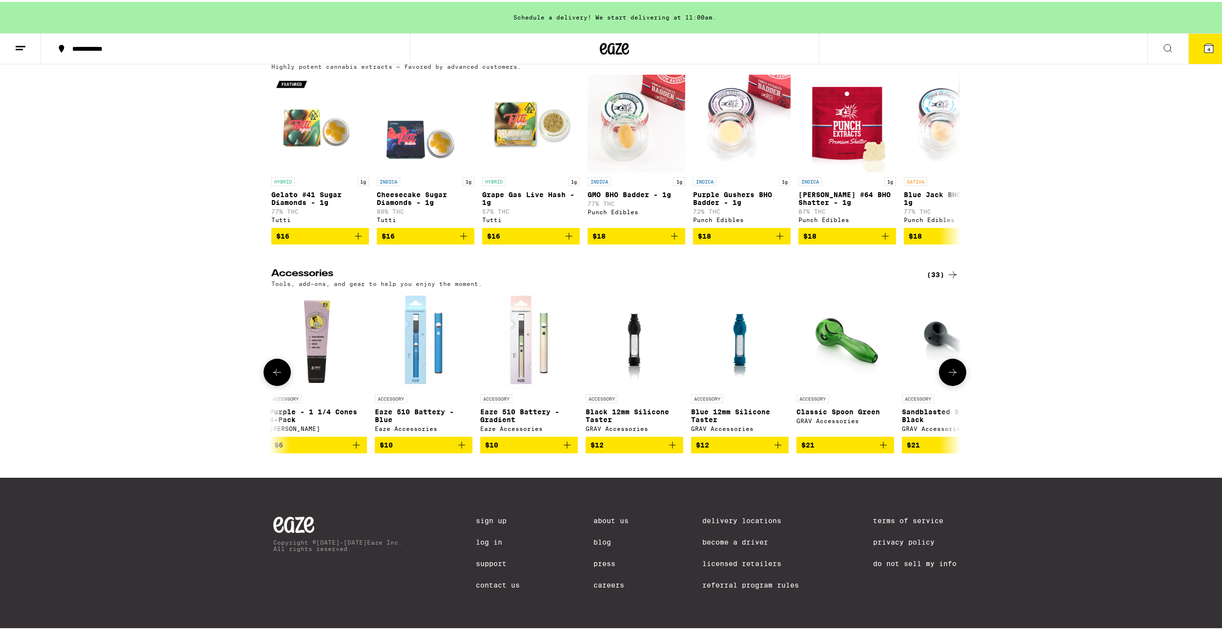
click at [271, 365] on icon at bounding box center [277, 371] width 12 height 12
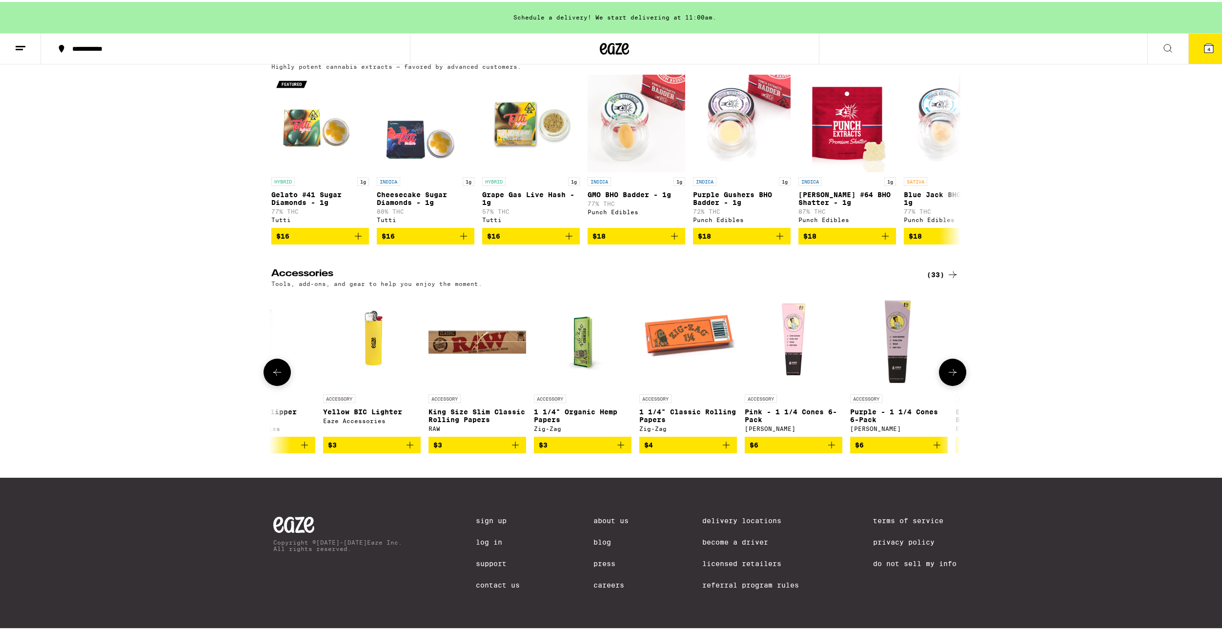
click at [935, 440] on icon "Add to bag" at bounding box center [937, 443] width 12 height 12
click at [274, 357] on button at bounding box center [277, 370] width 27 height 27
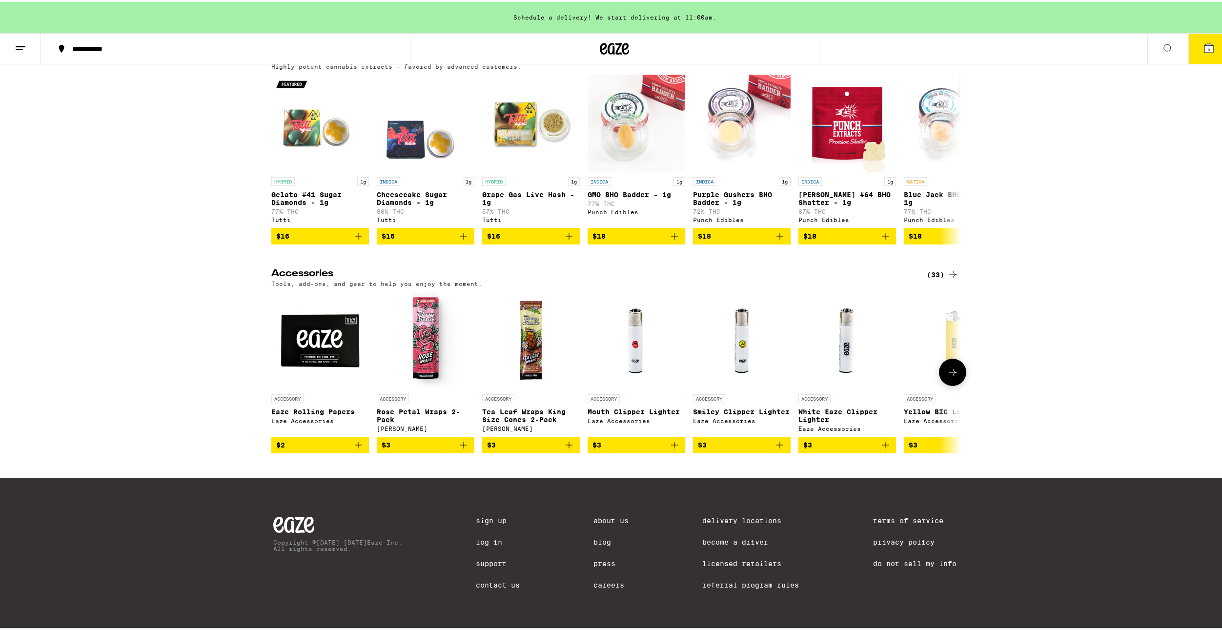
click at [564, 440] on icon "Add to bag" at bounding box center [569, 443] width 12 height 12
click at [567, 440] on icon "Increment" at bounding box center [571, 444] width 9 height 12
click at [1205, 41] on icon at bounding box center [1209, 47] width 12 height 12
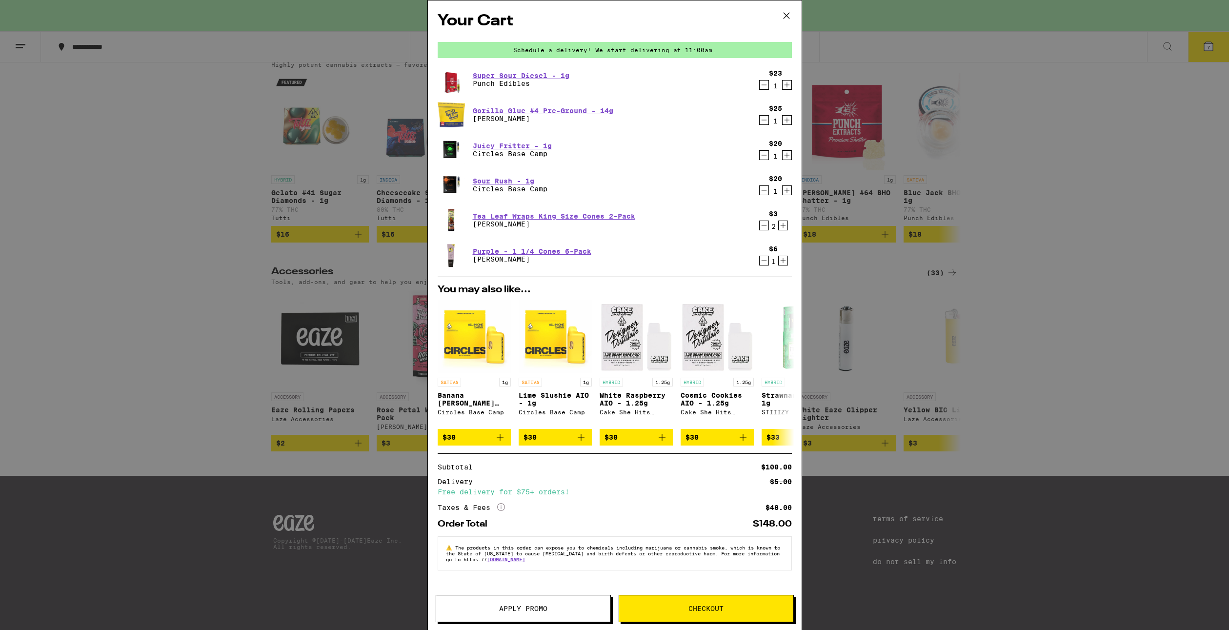
click at [763, 85] on icon "Decrement" at bounding box center [764, 85] width 9 height 12
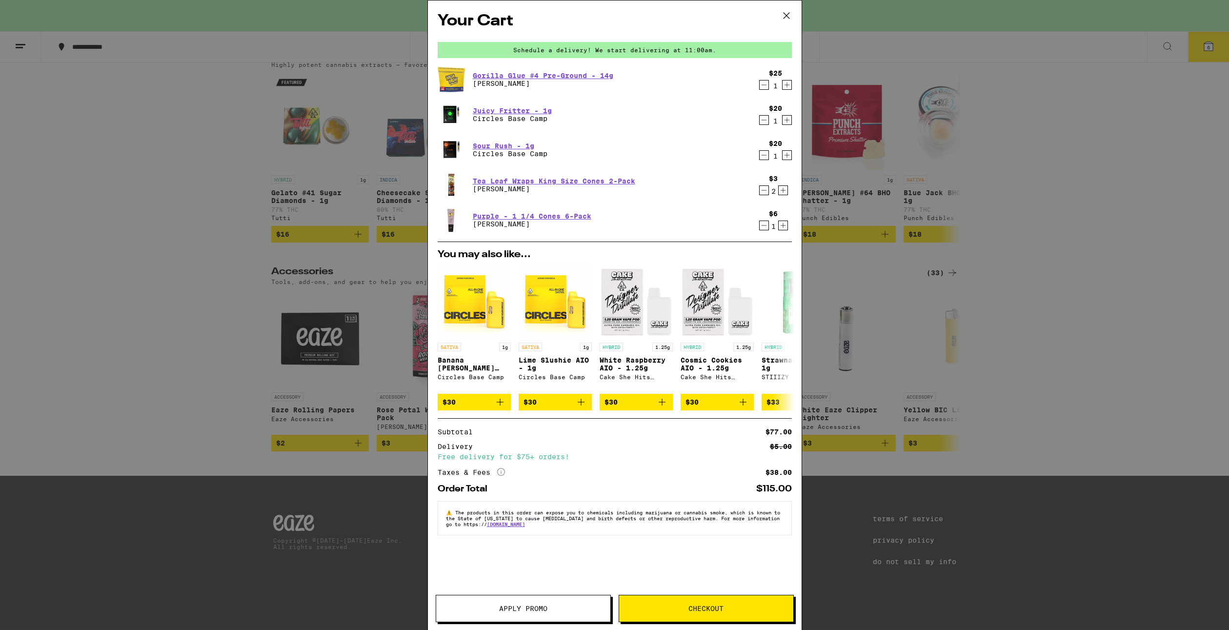
click at [415, 200] on div "Your Cart Schedule a delivery! We start delivering at 11:00am. Gorilla Glue #4 …" at bounding box center [614, 315] width 1229 height 630
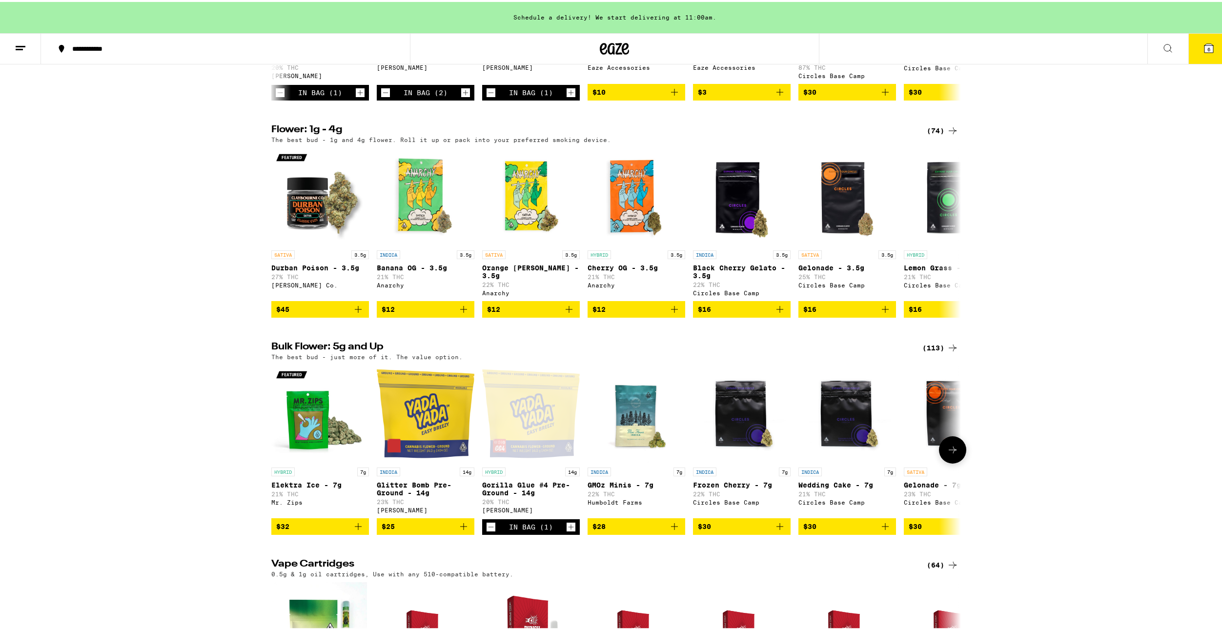
scroll to position [907, 0]
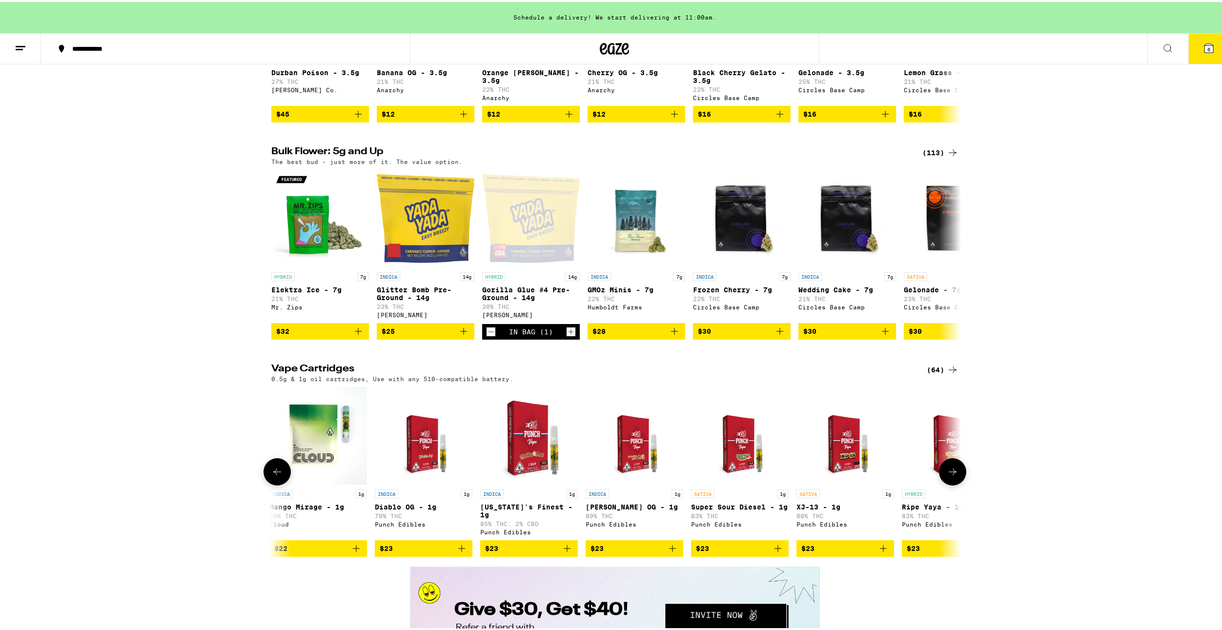
click at [278, 476] on icon at bounding box center [277, 470] width 12 height 12
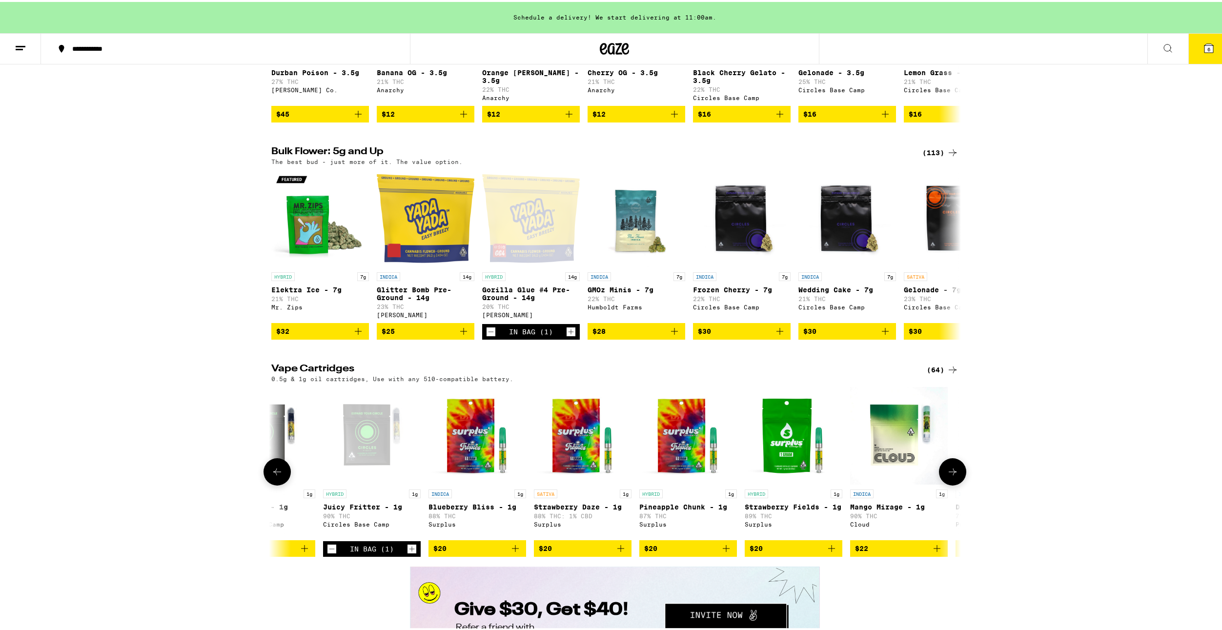
click at [278, 476] on icon at bounding box center [277, 470] width 12 height 12
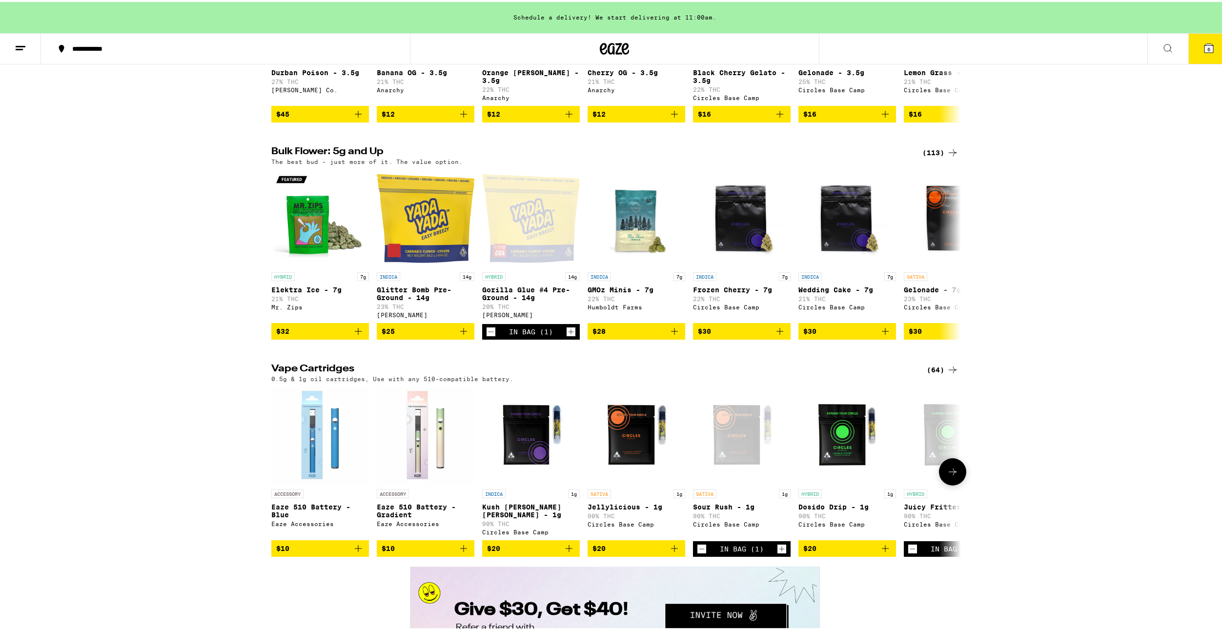
click at [671, 552] on icon "Add to bag" at bounding box center [675, 547] width 12 height 12
click at [1207, 56] on button "7" at bounding box center [1208, 47] width 41 height 30
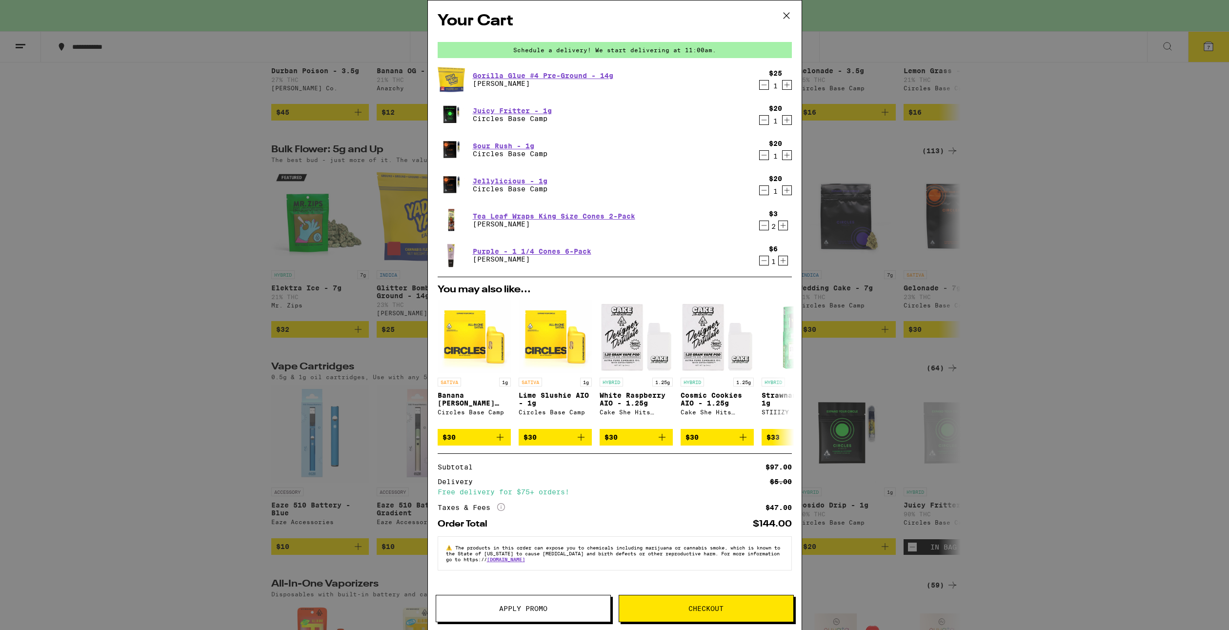
click at [260, 252] on div "Your Cart Schedule a delivery! We start delivering at 11:00am. Gorilla Glue #4 …" at bounding box center [614, 315] width 1229 height 630
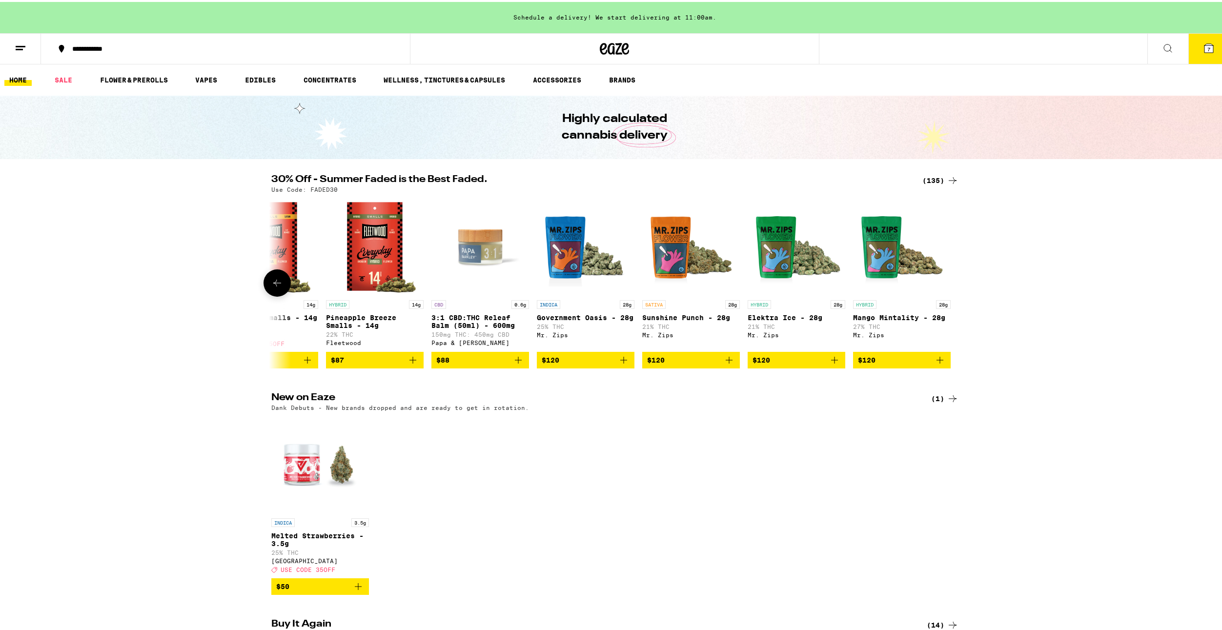
click at [282, 284] on button at bounding box center [277, 280] width 27 height 27
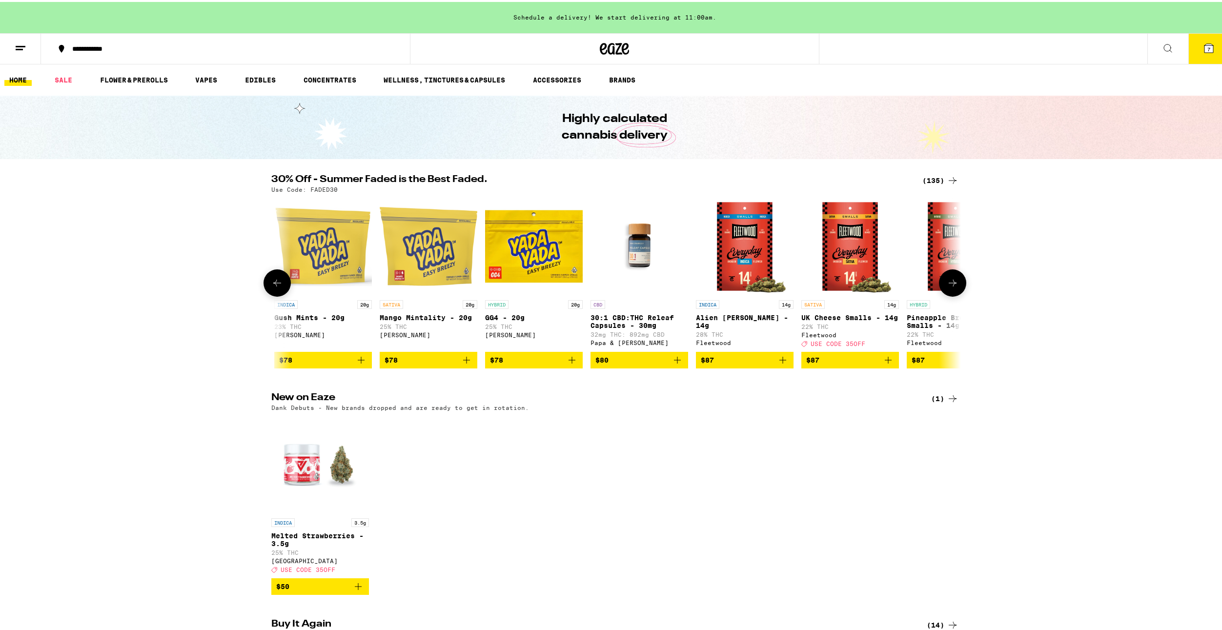
click at [282, 284] on button at bounding box center [277, 280] width 27 height 27
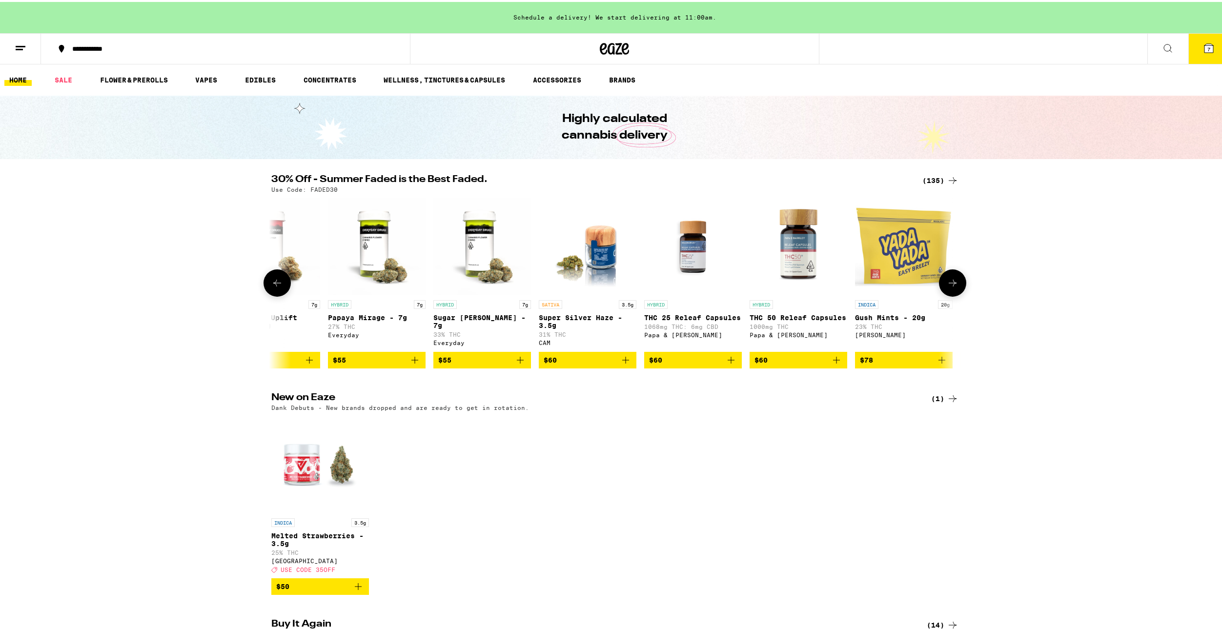
click at [282, 284] on button at bounding box center [277, 280] width 27 height 27
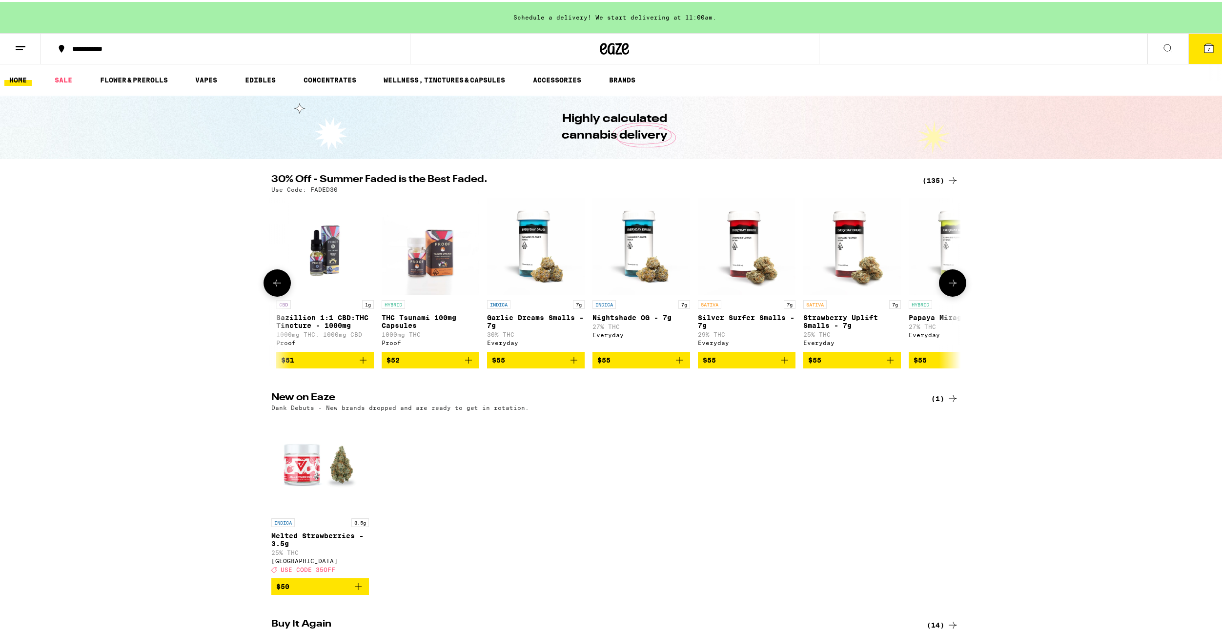
click at [282, 284] on button at bounding box center [277, 280] width 27 height 27
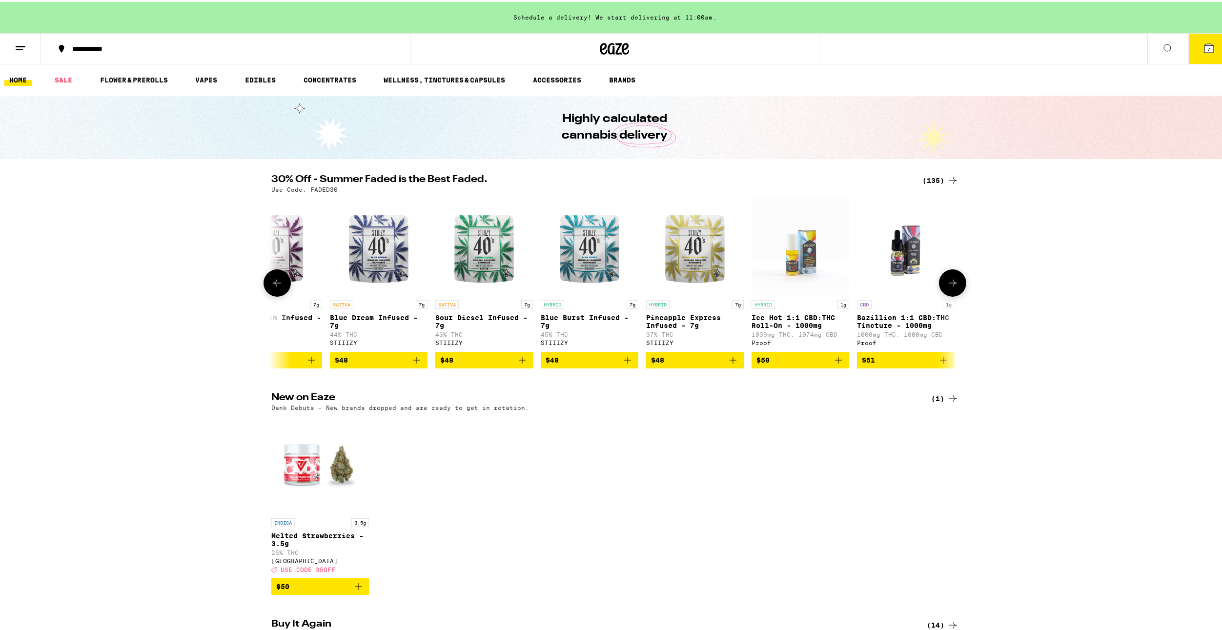
click at [282, 284] on button at bounding box center [277, 280] width 27 height 27
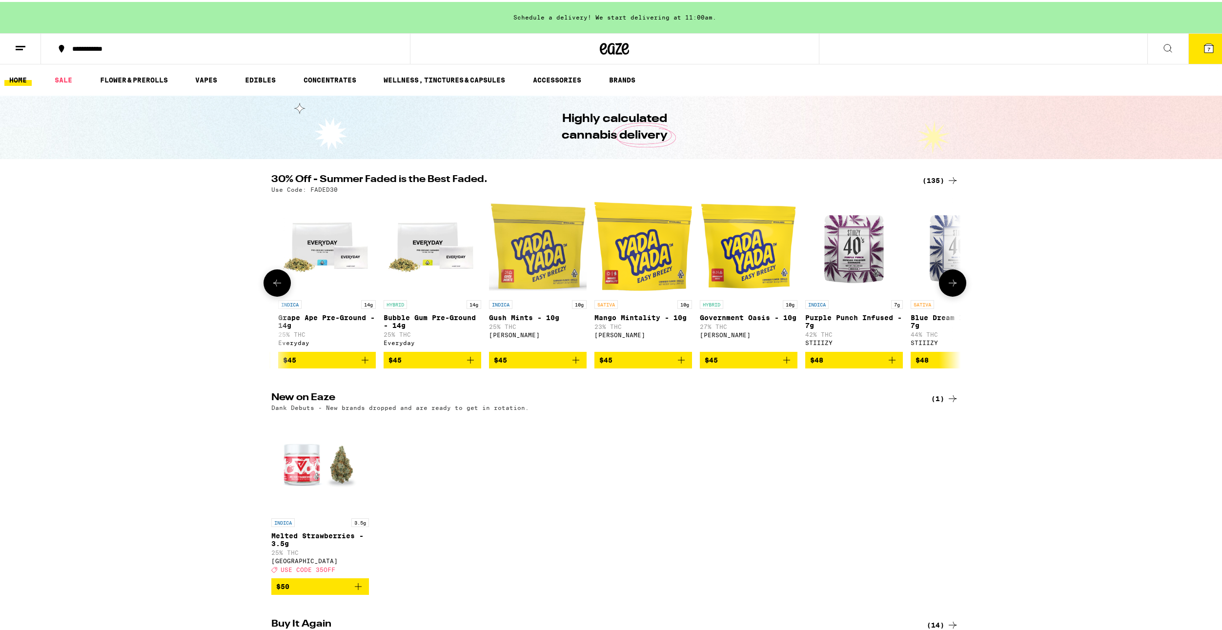
click at [282, 284] on button at bounding box center [277, 280] width 27 height 27
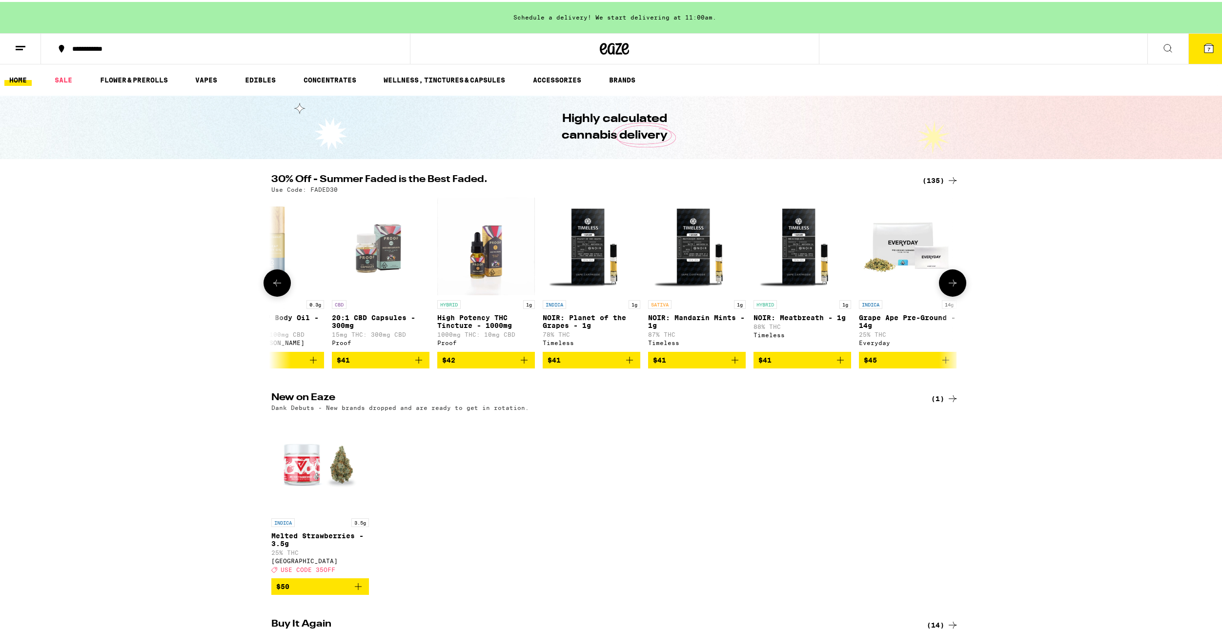
click at [282, 284] on button at bounding box center [277, 280] width 27 height 27
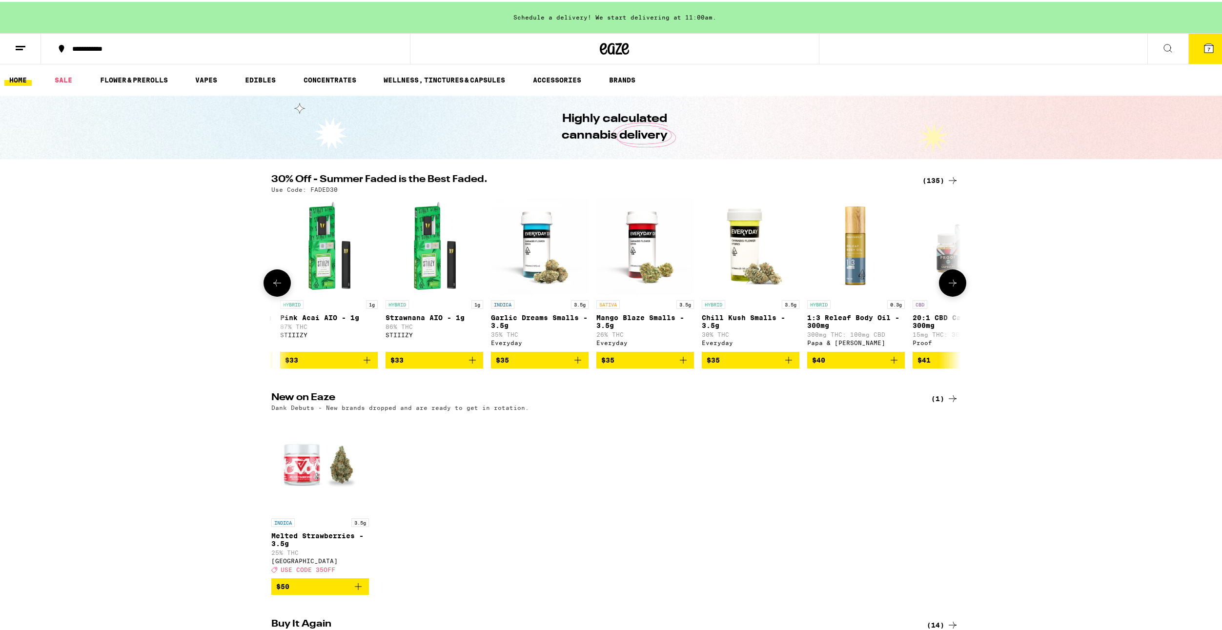
click at [282, 284] on button at bounding box center [277, 280] width 27 height 27
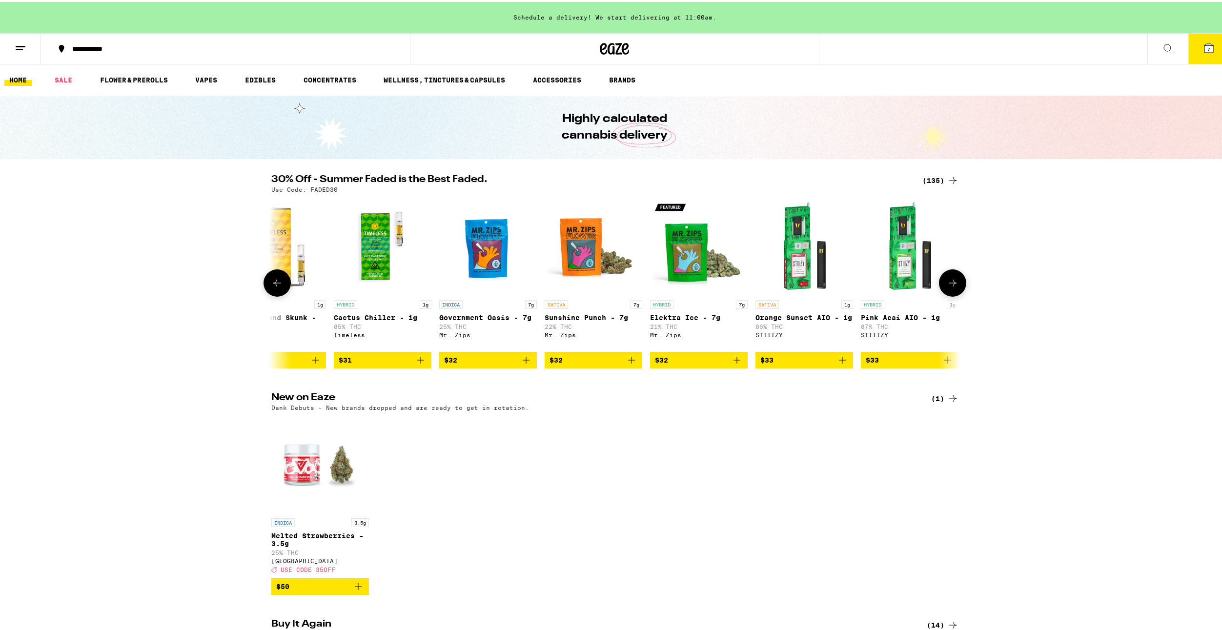
click at [282, 284] on button at bounding box center [277, 280] width 27 height 27
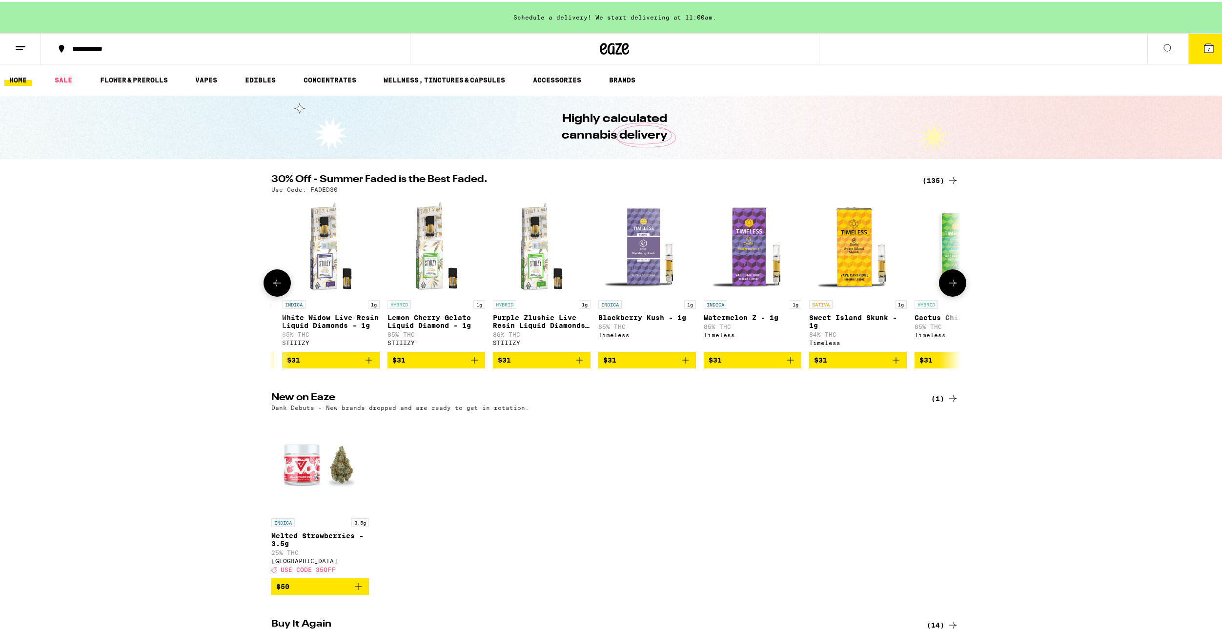
click at [282, 284] on button at bounding box center [277, 280] width 27 height 27
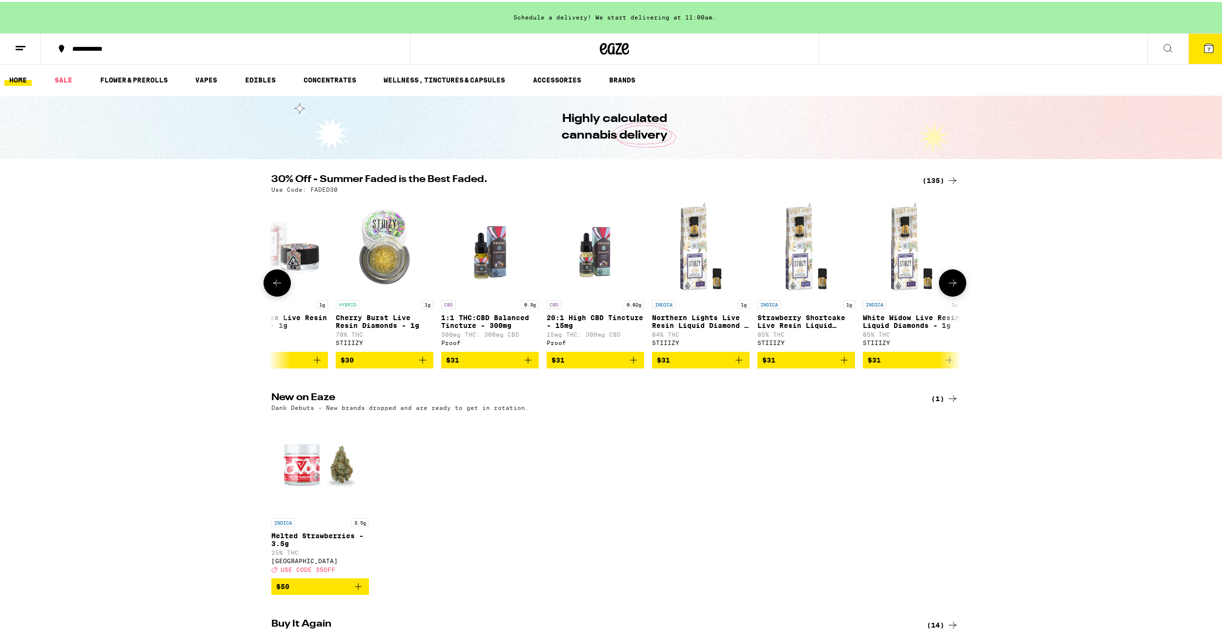
click at [282, 284] on button at bounding box center [277, 280] width 27 height 27
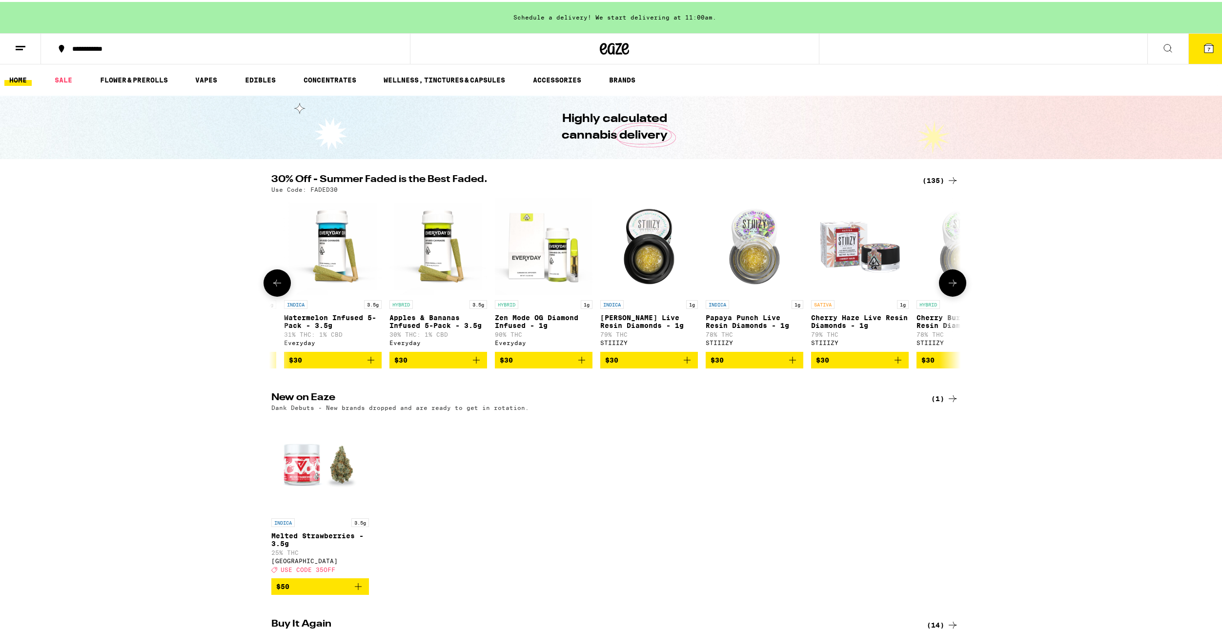
click at [282, 284] on button at bounding box center [277, 280] width 27 height 27
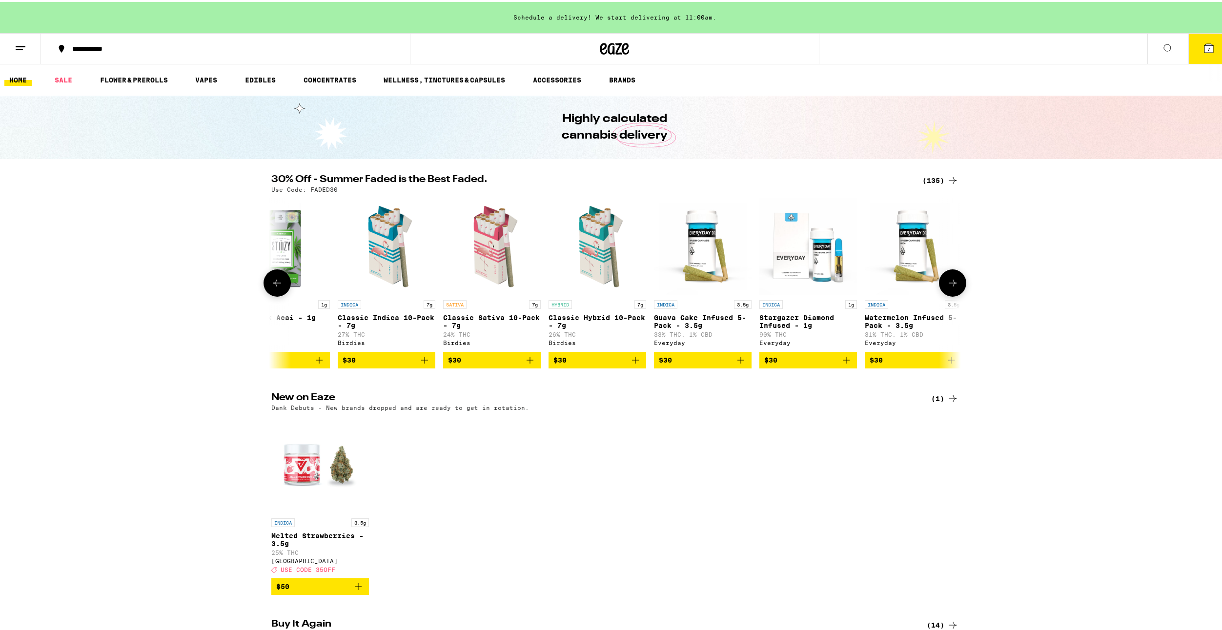
click at [282, 284] on button at bounding box center [277, 280] width 27 height 27
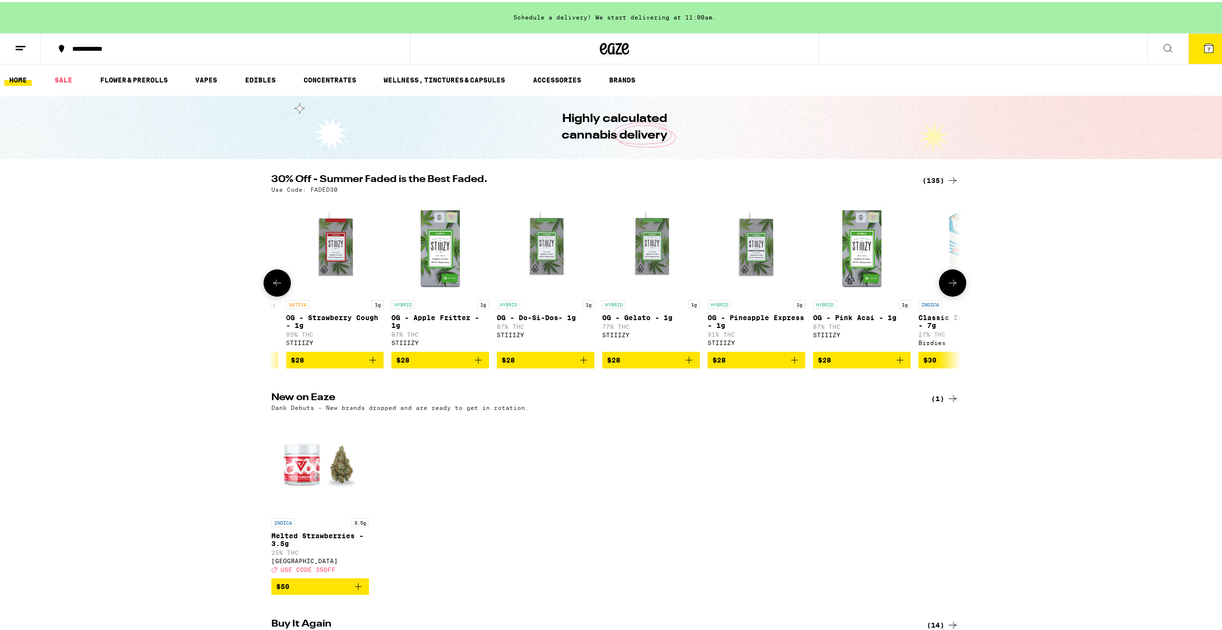
click at [282, 284] on button at bounding box center [277, 280] width 27 height 27
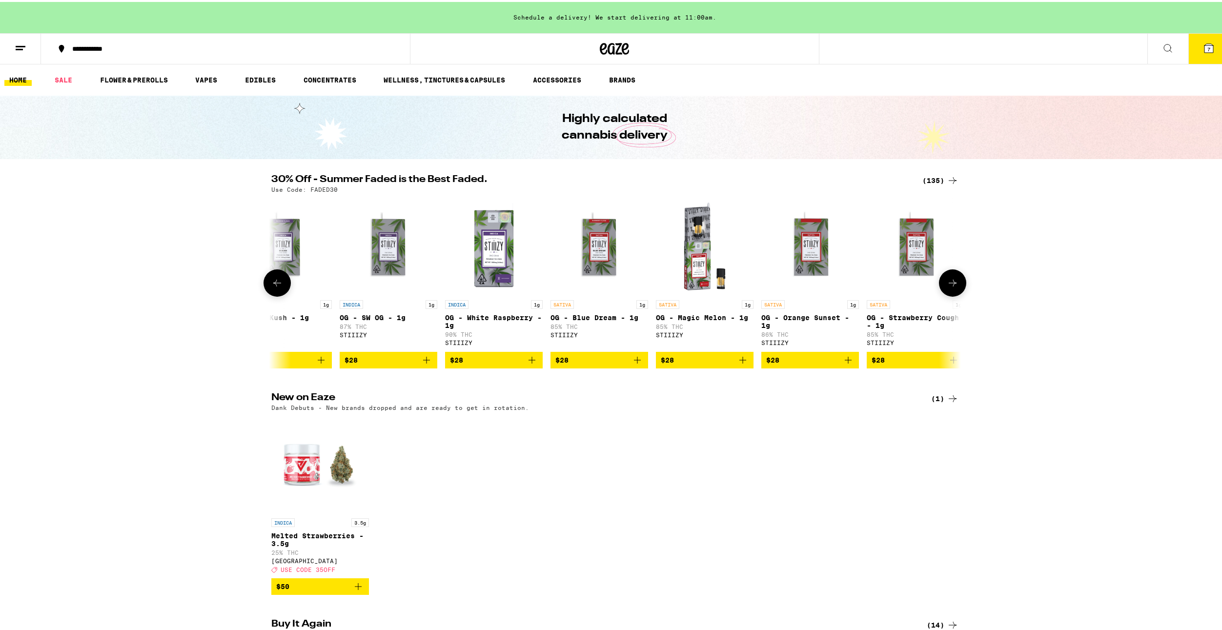
click at [282, 284] on button at bounding box center [277, 280] width 27 height 27
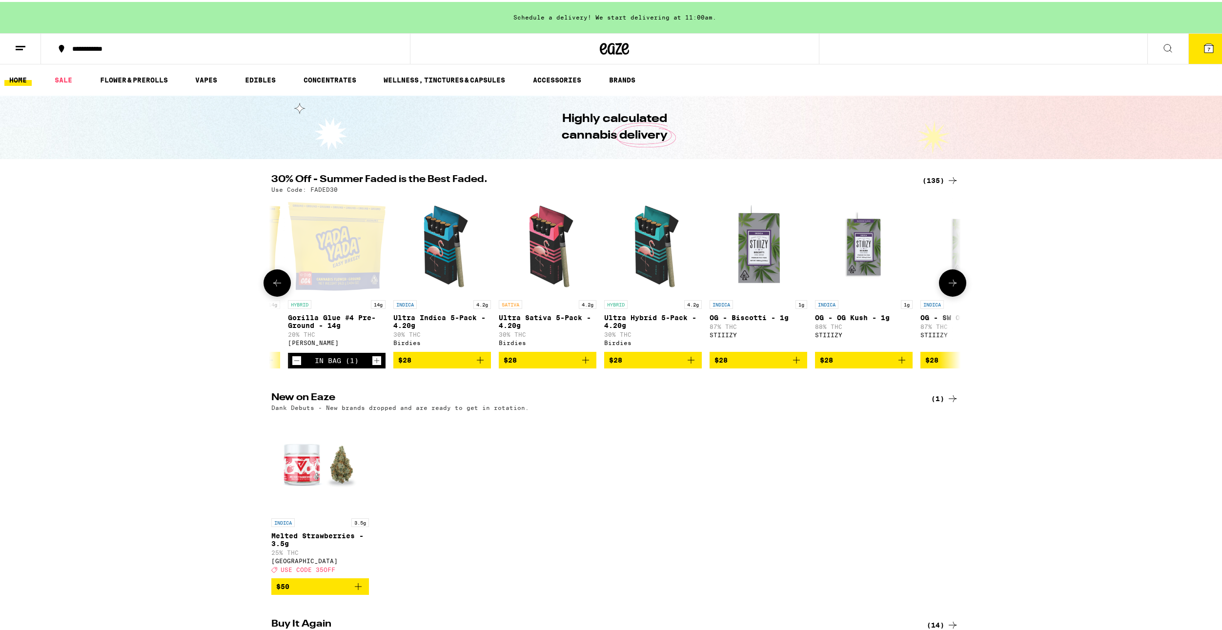
click at [282, 284] on button at bounding box center [277, 280] width 27 height 27
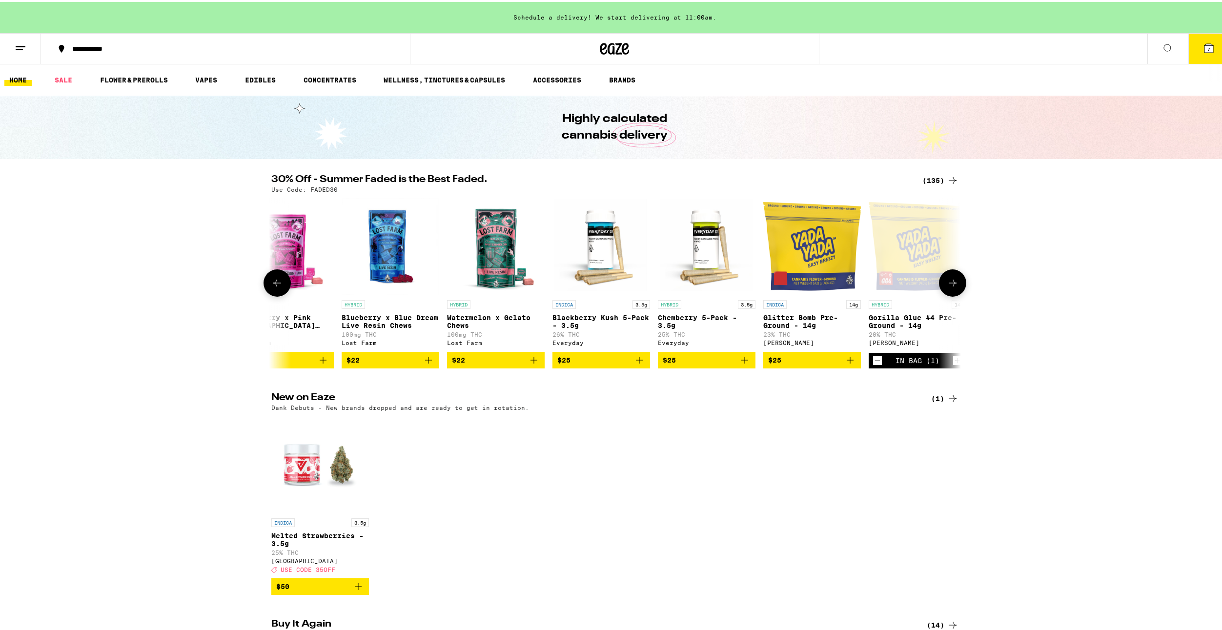
click at [282, 284] on button at bounding box center [277, 280] width 27 height 27
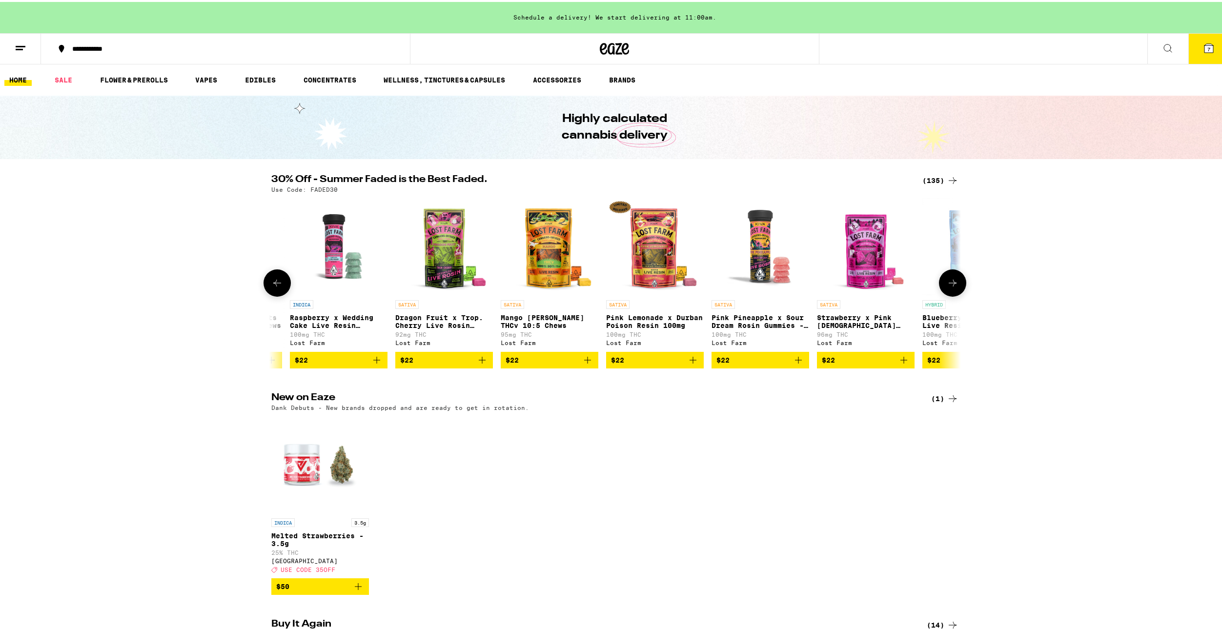
click at [282, 284] on button at bounding box center [277, 280] width 27 height 27
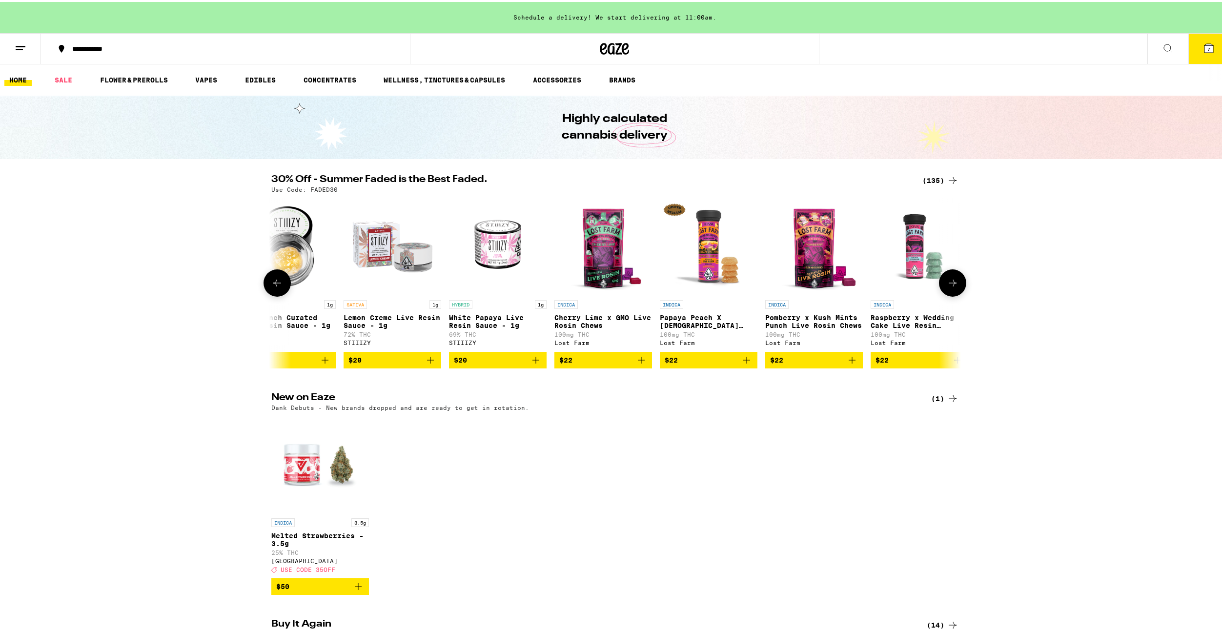
click at [282, 284] on button at bounding box center [277, 280] width 27 height 27
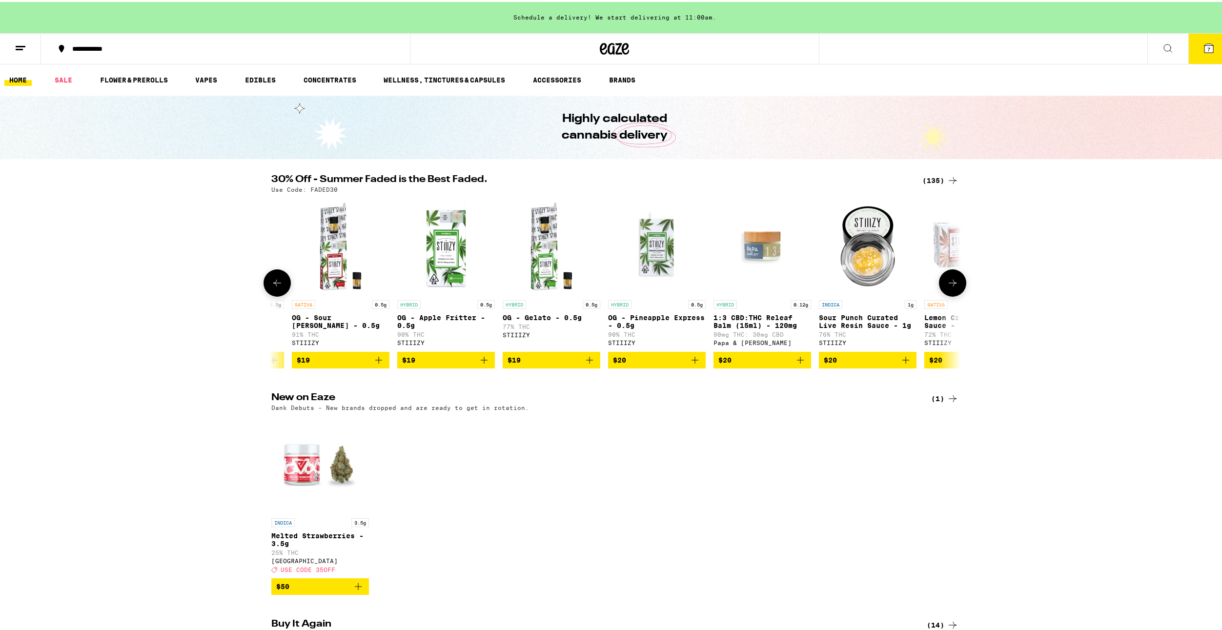
click at [282, 284] on button at bounding box center [277, 280] width 27 height 27
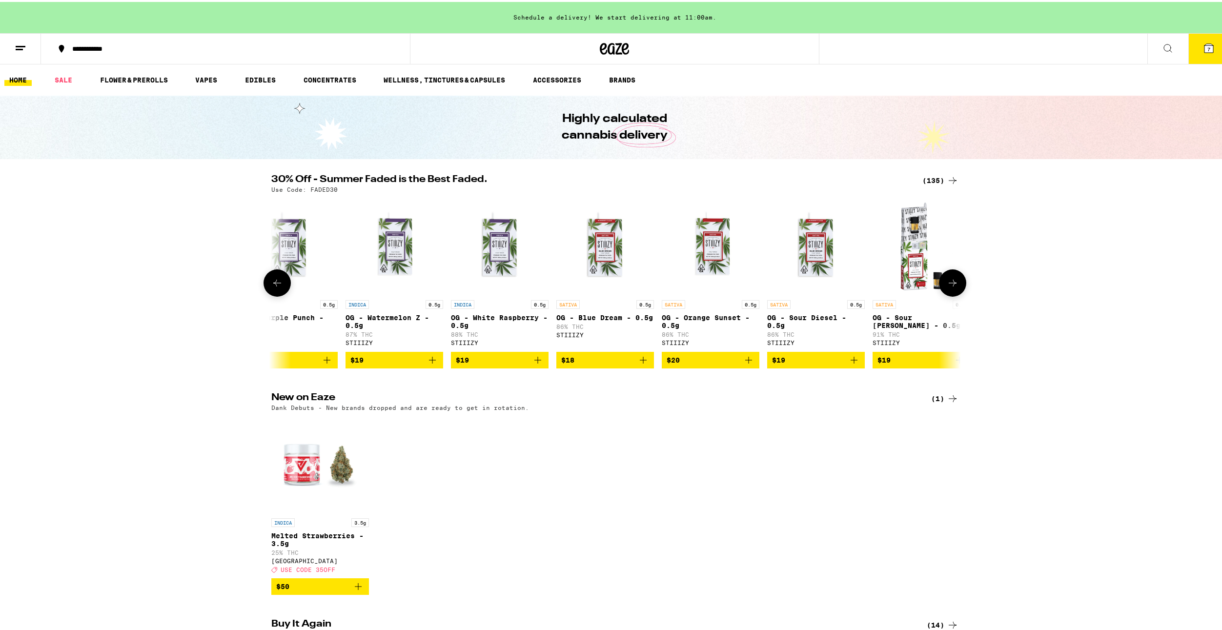
click at [282, 284] on button at bounding box center [277, 280] width 27 height 27
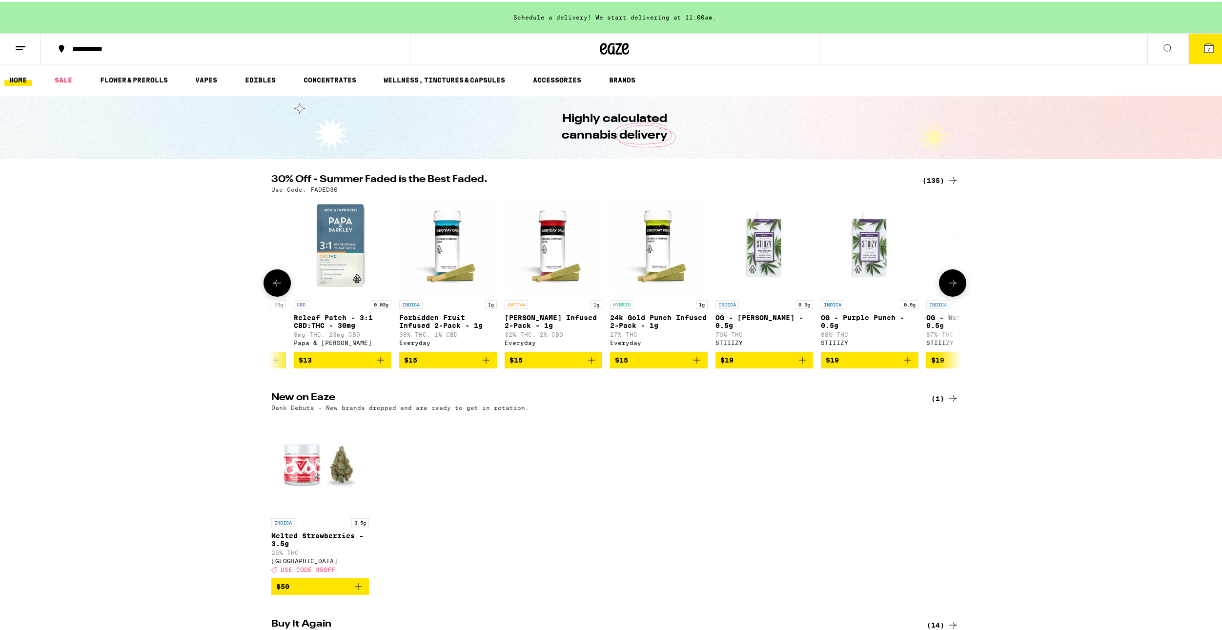
click at [282, 284] on button at bounding box center [277, 280] width 27 height 27
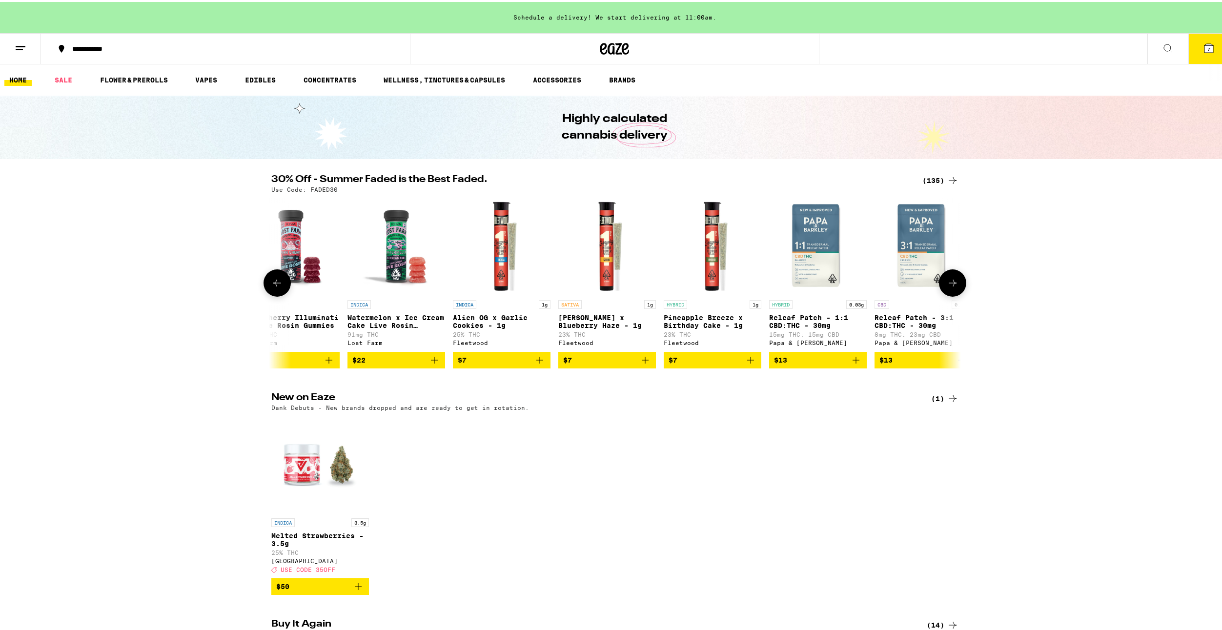
click at [282, 284] on button at bounding box center [277, 280] width 27 height 27
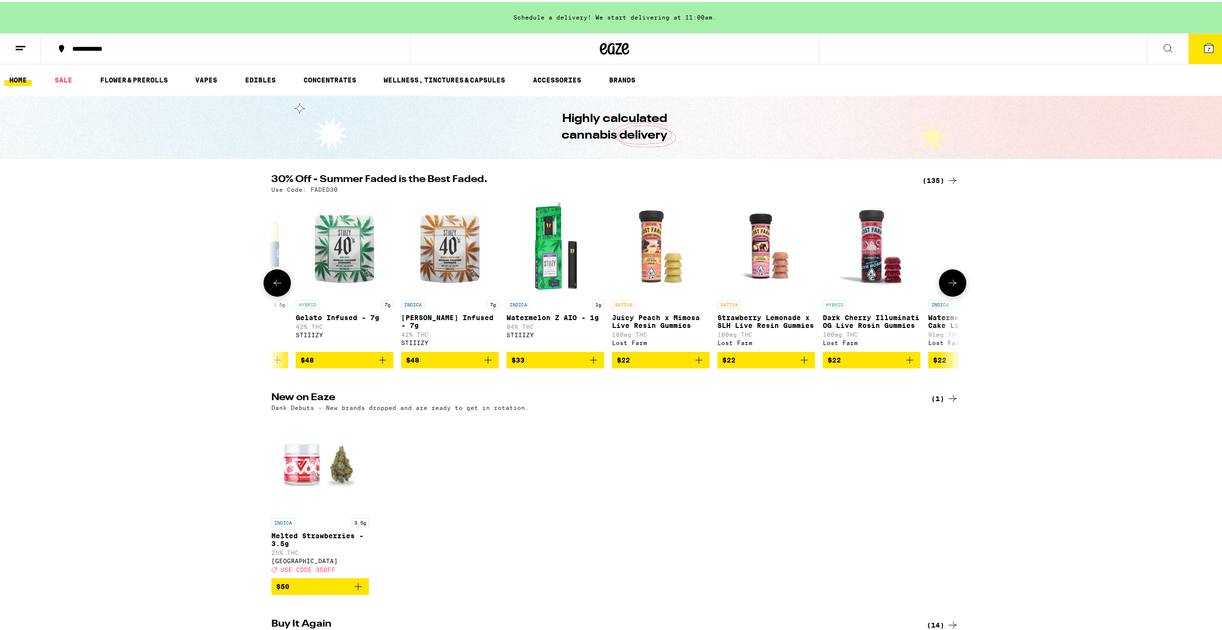
click at [282, 284] on button at bounding box center [277, 280] width 27 height 27
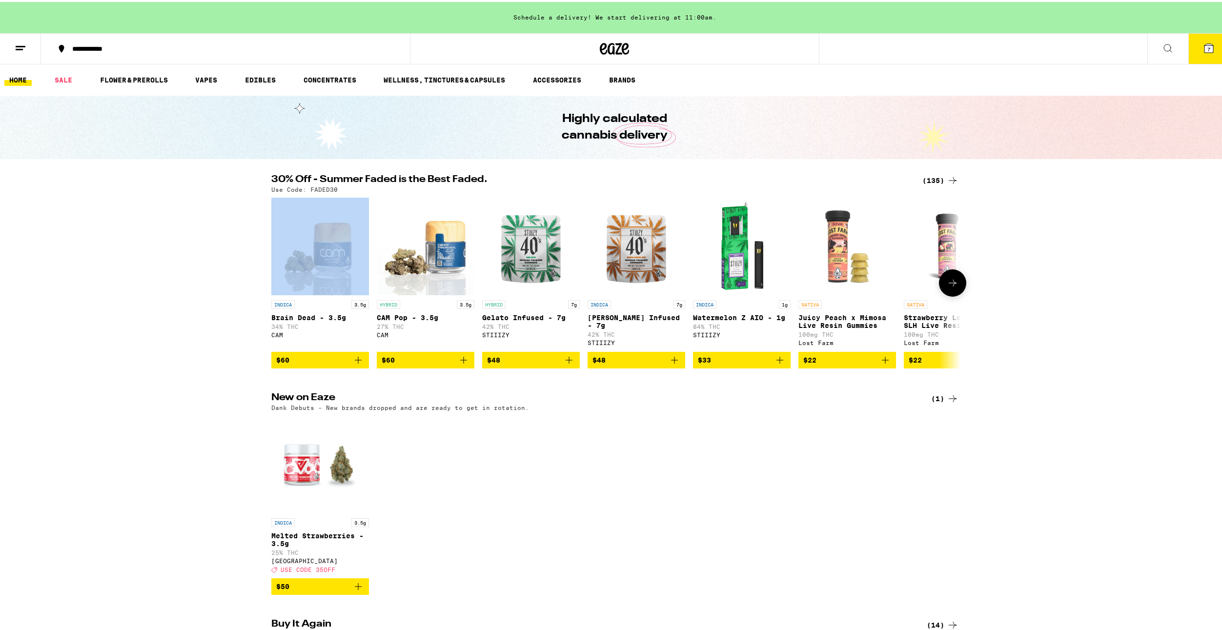
click at [282, 284] on div at bounding box center [277, 280] width 27 height 27
